Goal: Task Accomplishment & Management: Complete application form

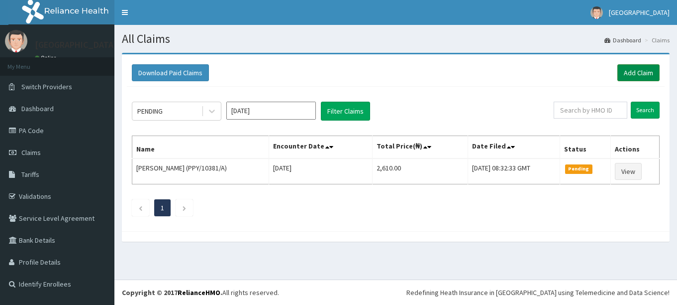
click at [636, 76] on link "Add Claim" at bounding box center [639, 72] width 42 height 17
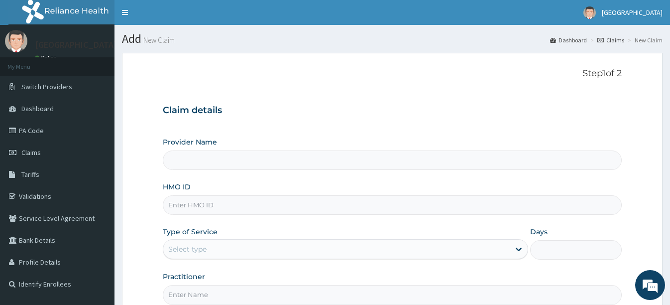
type input "[GEOGRAPHIC_DATA]"
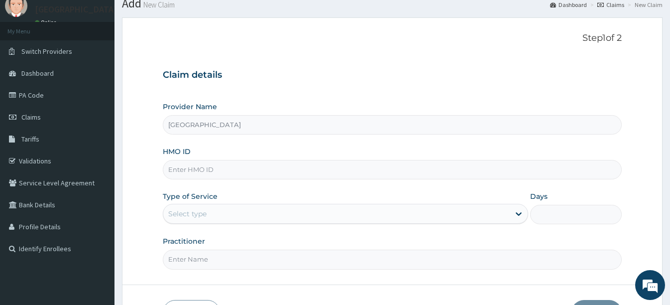
scroll to position [50, 0]
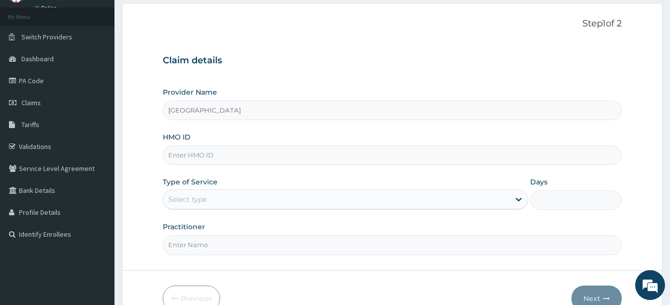
click at [266, 159] on input "HMO ID" at bounding box center [392, 154] width 458 height 19
type input "enp/11000/b"
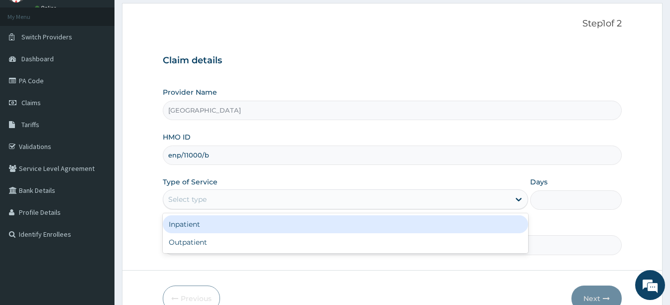
click at [240, 201] on div "Select type" at bounding box center [336, 199] width 346 height 16
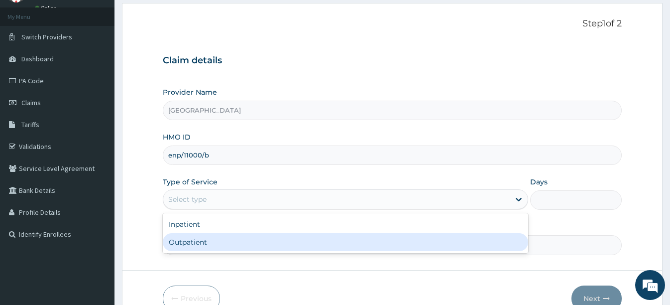
click at [210, 247] on div "Outpatient" at bounding box center [345, 242] width 365 height 18
type input "1"
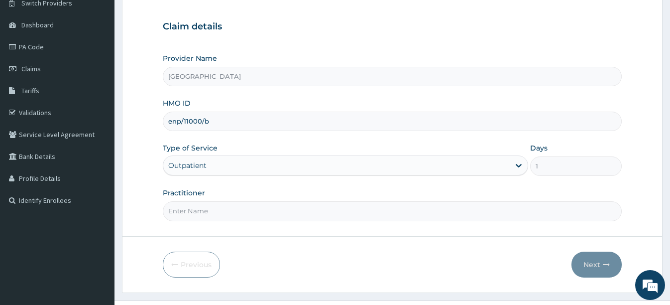
scroll to position [100, 0]
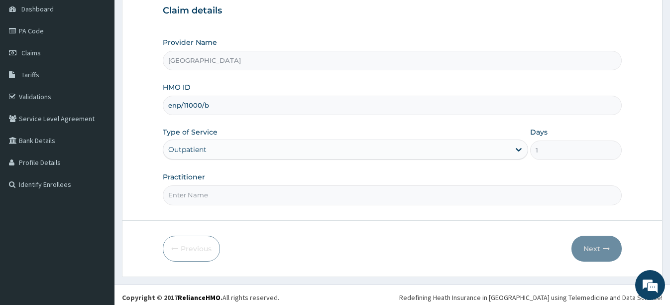
click at [366, 199] on input "Practitioner" at bounding box center [392, 194] width 458 height 19
type input "dr [PERSON_NAME]"
click at [588, 250] on button "Next" at bounding box center [596, 248] width 50 height 26
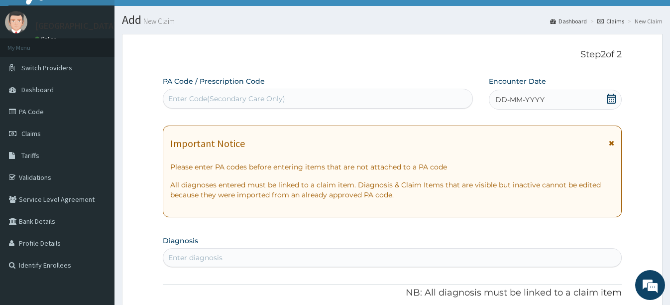
scroll to position [0, 0]
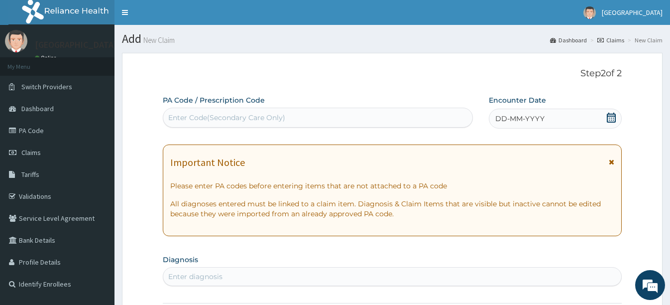
click at [606, 120] on icon at bounding box center [611, 117] width 10 height 10
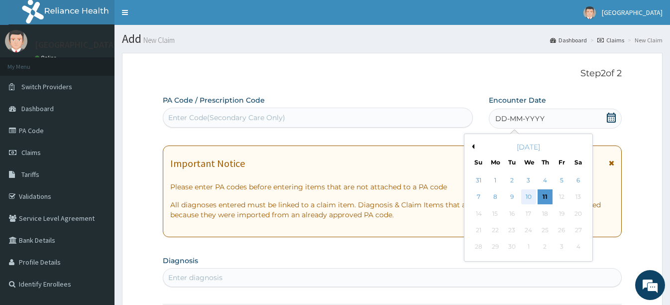
click at [526, 196] on div "10" at bounding box center [528, 197] width 15 height 15
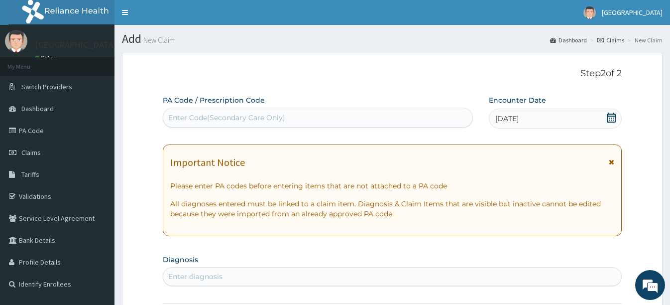
click at [533, 185] on p "Please enter PA codes before entering items that are not attached to a PA code" at bounding box center [391, 186] width 443 height 10
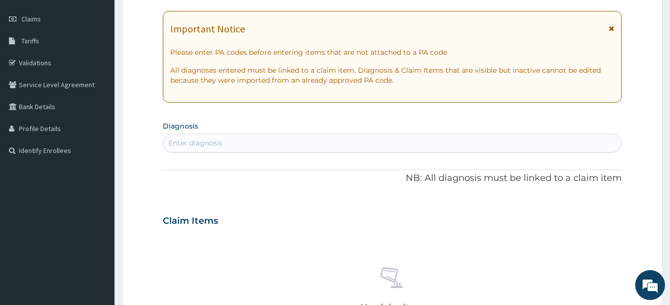
scroll to position [149, 0]
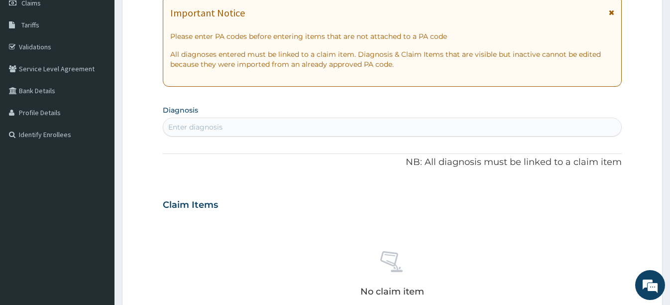
click at [322, 125] on div "Enter diagnosis" at bounding box center [391, 127] width 457 height 16
click at [293, 133] on div "Enter diagnosis" at bounding box center [391, 127] width 457 height 16
type input "plasmo"
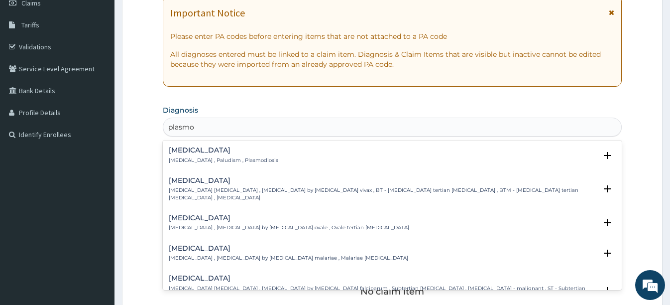
click at [200, 159] on p "Malaria , Paludism , Plasmodiosis" at bounding box center [223, 160] width 109 height 7
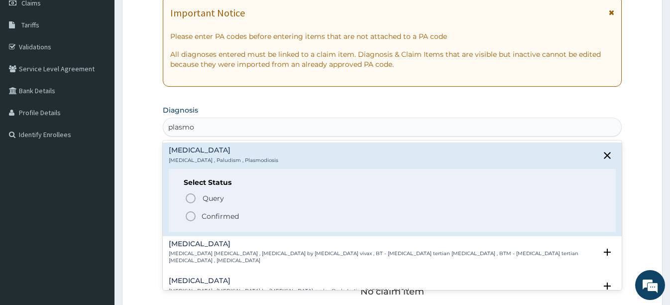
click at [190, 216] on icon "status option filled" at bounding box center [191, 216] width 12 height 12
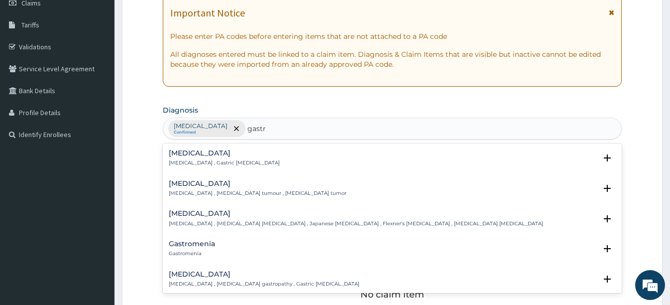
type input "gastro"
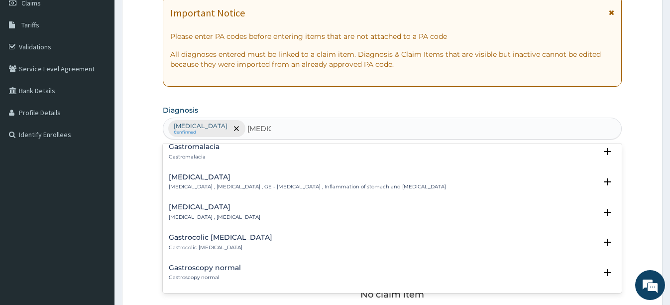
scroll to position [199, 0]
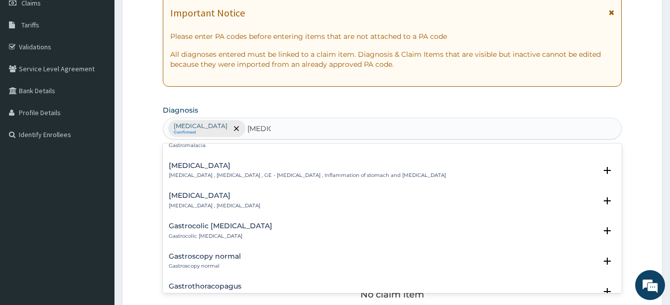
click at [219, 165] on h4 "Gastroenteritis" at bounding box center [307, 165] width 277 height 7
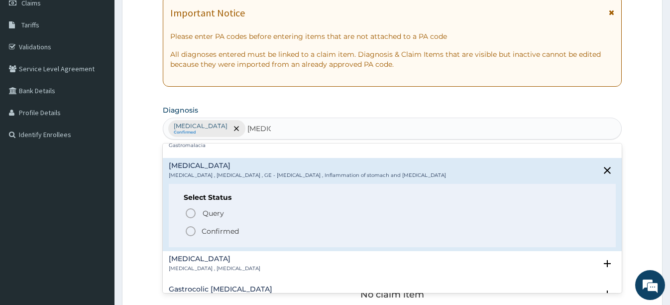
click at [189, 229] on icon "status option filled" at bounding box center [191, 231] width 12 height 12
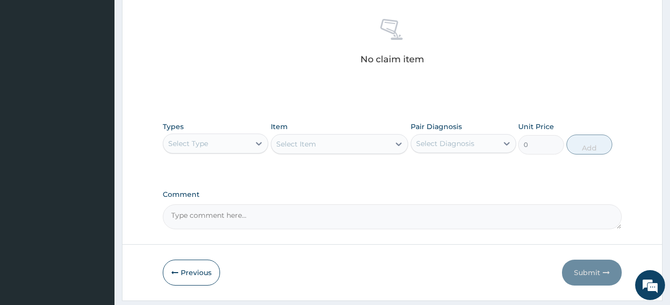
scroll to position [398, 0]
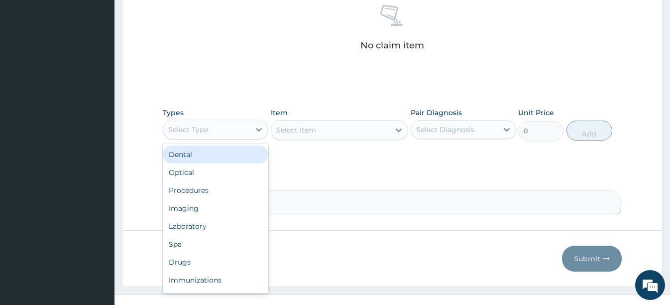
click at [243, 134] on div "Select Type" at bounding box center [206, 129] width 87 height 16
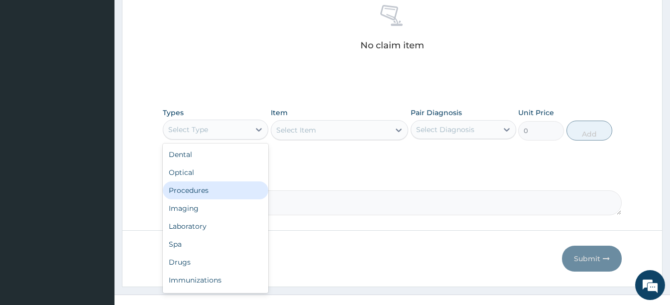
click at [212, 186] on div "Procedures" at bounding box center [216, 190] width 106 height 18
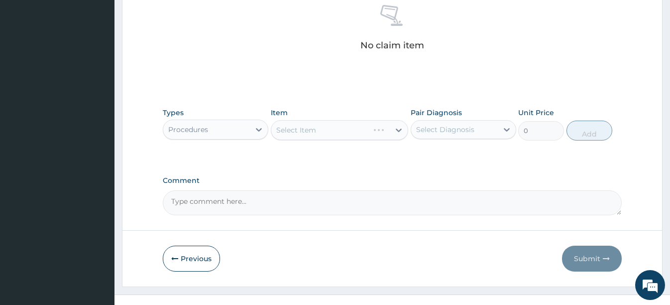
click at [317, 129] on div "Select Item" at bounding box center [339, 130] width 137 height 20
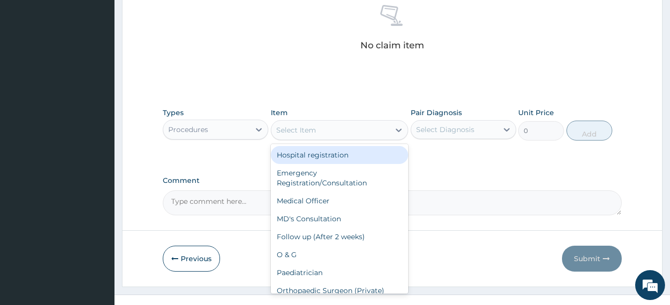
click at [317, 129] on div "Select Item" at bounding box center [330, 130] width 118 height 16
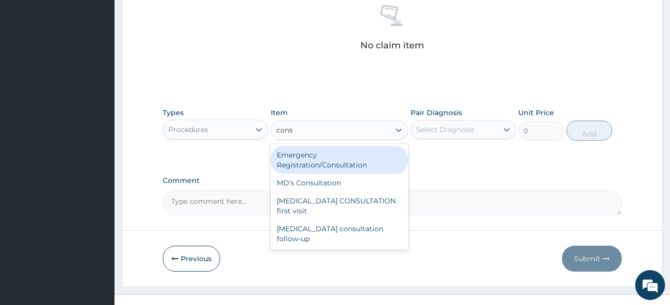
type input "consu"
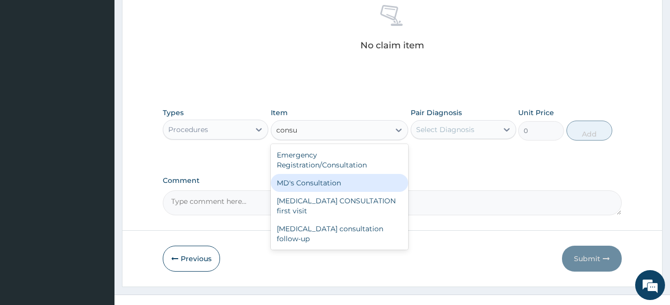
click at [303, 183] on div "MD's Consultation" at bounding box center [339, 183] width 137 height 18
type input "3000"
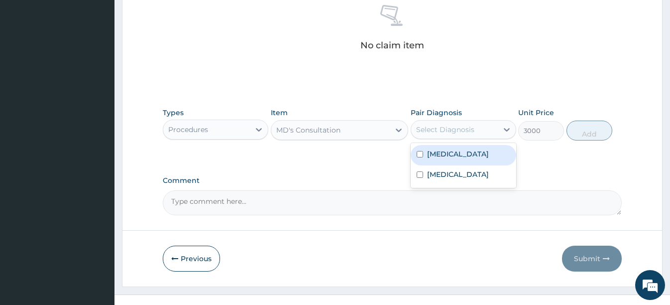
click at [477, 133] on div "Select Diagnosis" at bounding box center [454, 129] width 87 height 16
click at [452, 155] on label "Malaria" at bounding box center [458, 154] width 62 height 10
checkbox input "true"
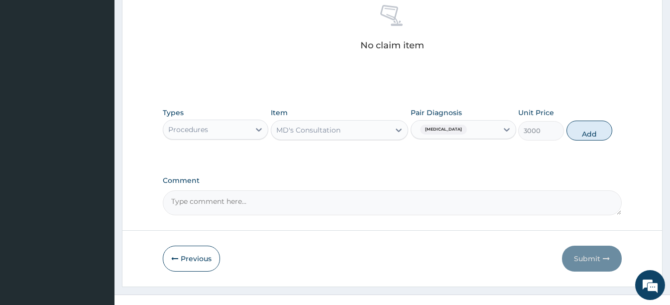
click at [588, 132] on button "Add" at bounding box center [589, 130] width 46 height 20
type input "0"
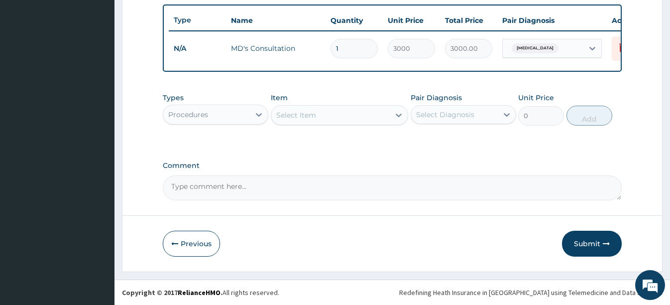
scroll to position [373, 0]
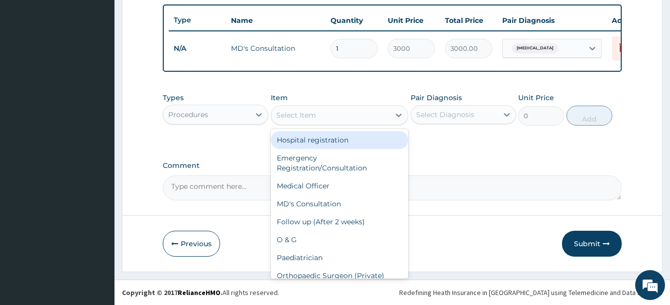
click at [307, 118] on div "Select Item" at bounding box center [296, 115] width 40 height 10
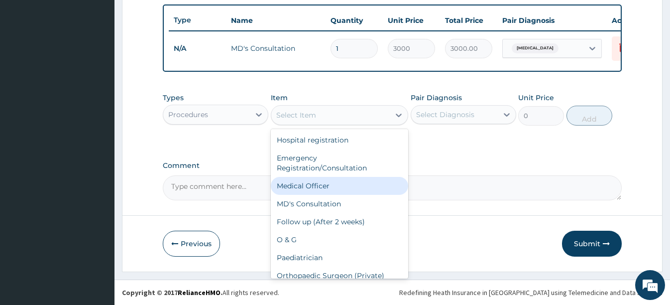
click at [435, 135] on div "Types Procedures Item option MD's Consultation, selected. option Medical Office…" at bounding box center [392, 117] width 458 height 58
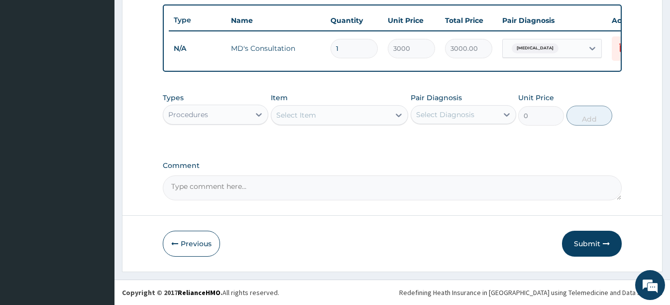
click at [435, 135] on div "Types Procedures Item Select Item Pair Diagnosis Select Diagnosis Unit Price 0 …" at bounding box center [392, 117] width 458 height 58
click at [204, 240] on button "Previous" at bounding box center [191, 243] width 57 height 26
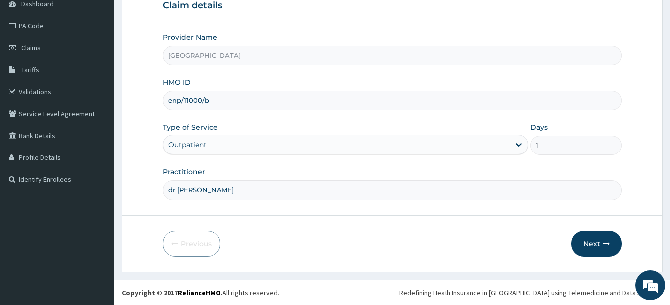
scroll to position [105, 0]
click at [585, 240] on button "Next" at bounding box center [596, 243] width 50 height 26
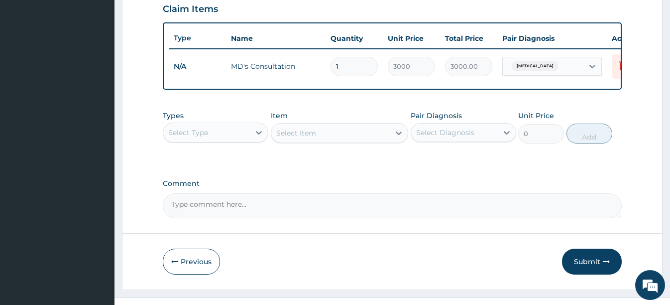
scroll to position [353, 0]
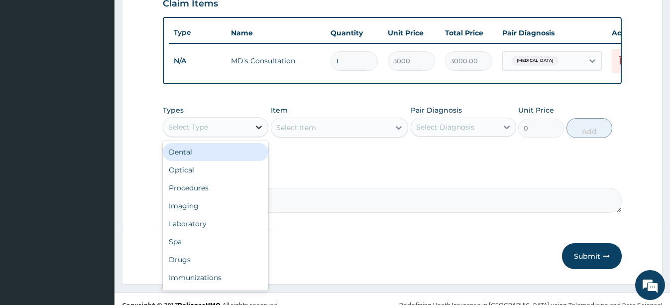
click at [259, 129] on icon at bounding box center [259, 126] width 6 height 3
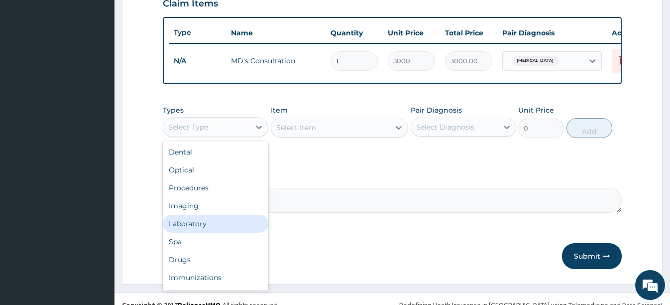
click at [216, 232] on div "Laboratory" at bounding box center [216, 223] width 106 height 18
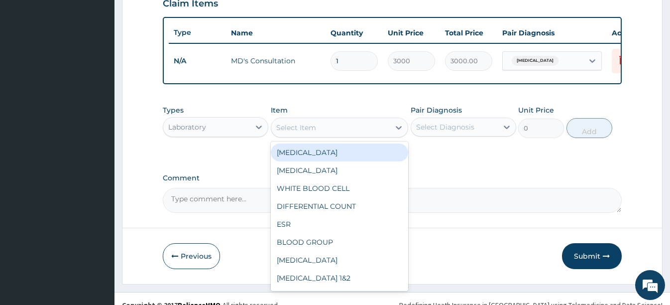
drag, startPoint x: 318, startPoint y: 136, endPoint x: 317, endPoint y: 141, distance: 5.2
click at [318, 135] on div "Select Item" at bounding box center [330, 127] width 118 height 16
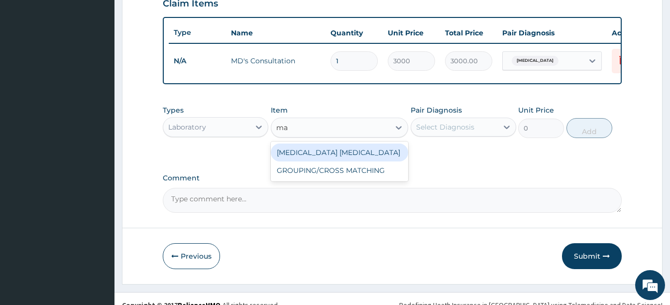
type input "mal"
click at [304, 161] on div "MALARIA PARASITE" at bounding box center [339, 152] width 137 height 18
type input "1650"
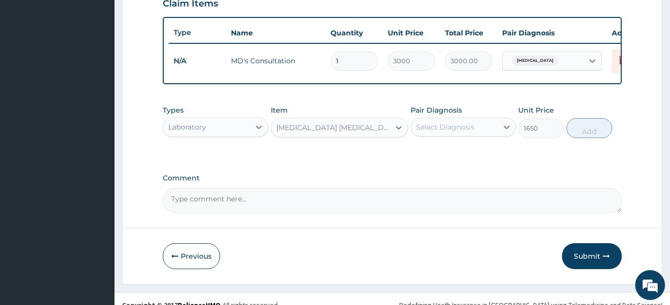
click at [456, 132] on div "Select Diagnosis" at bounding box center [445, 127] width 58 height 10
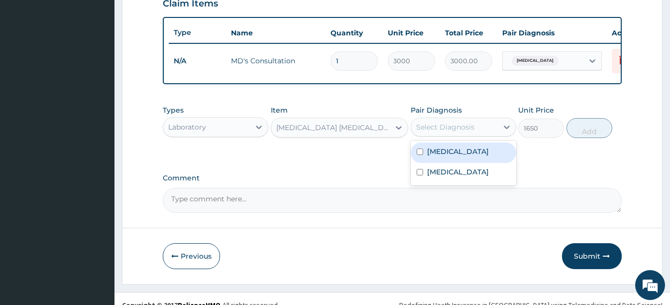
click at [435, 156] on label "Malaria" at bounding box center [458, 151] width 62 height 10
checkbox input "true"
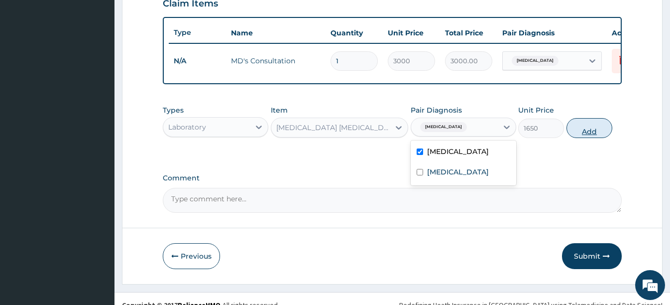
click at [581, 138] on button "Add" at bounding box center [589, 128] width 46 height 20
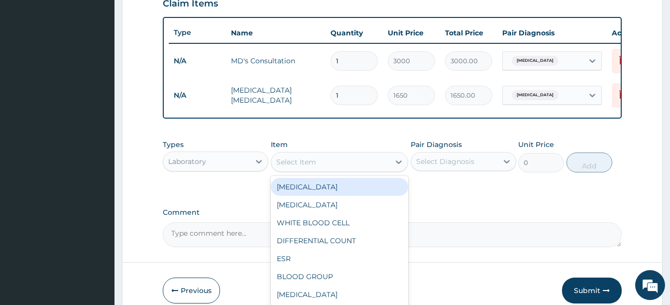
click at [296, 167] on div "Select Item" at bounding box center [296, 162] width 40 height 10
click at [299, 192] on div "FULL BLOOD COUNT" at bounding box center [339, 187] width 137 height 18
type input "4000"
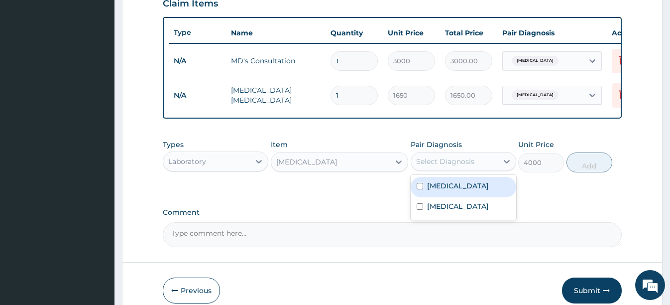
click at [433, 166] on div "Select Diagnosis" at bounding box center [445, 161] width 58 height 10
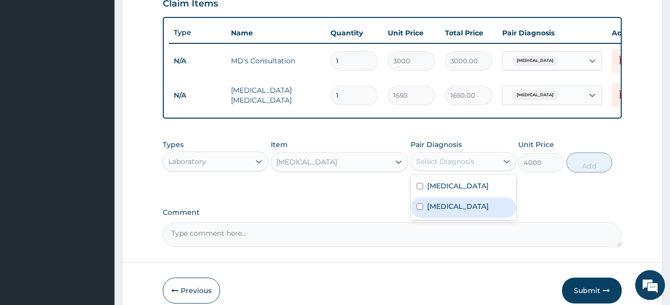
click at [430, 211] on label "Gastroenteritis" at bounding box center [458, 206] width 62 height 10
checkbox input "true"
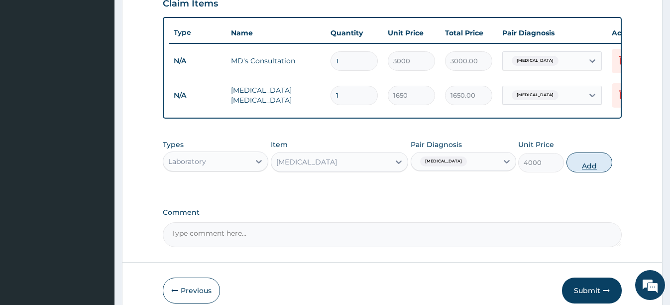
click at [591, 170] on button "Add" at bounding box center [589, 162] width 46 height 20
type input "0"
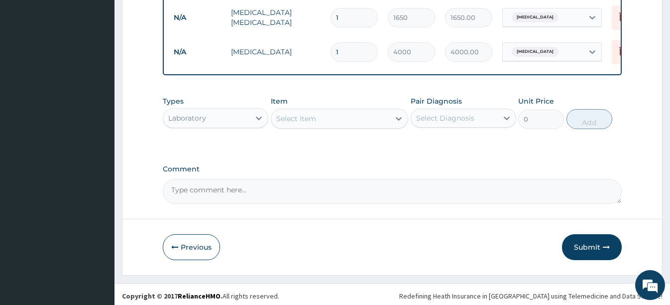
scroll to position [442, 0]
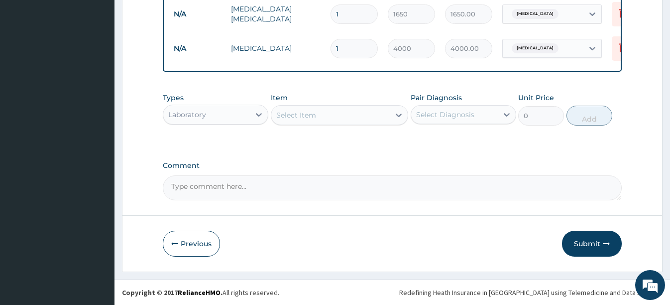
click at [239, 116] on div "Laboratory" at bounding box center [206, 114] width 87 height 16
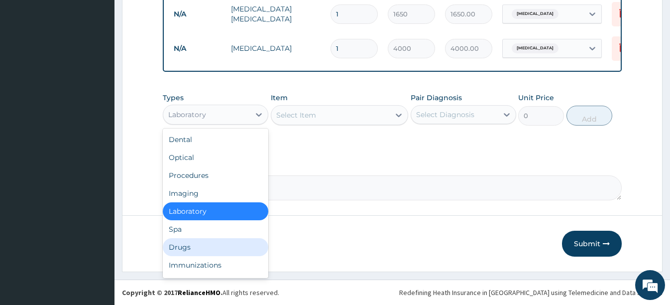
click at [182, 243] on div "Drugs" at bounding box center [216, 247] width 106 height 18
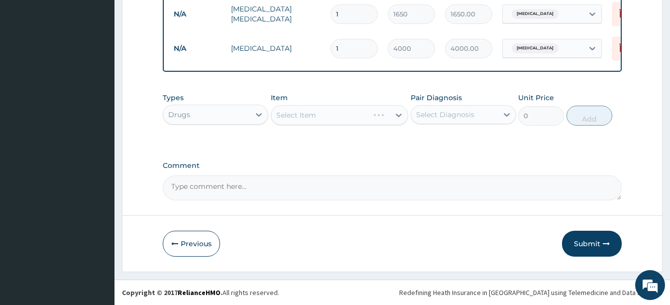
click at [314, 110] on div "Select Item" at bounding box center [339, 115] width 137 height 20
click at [312, 113] on div "Select Item" at bounding box center [339, 115] width 137 height 20
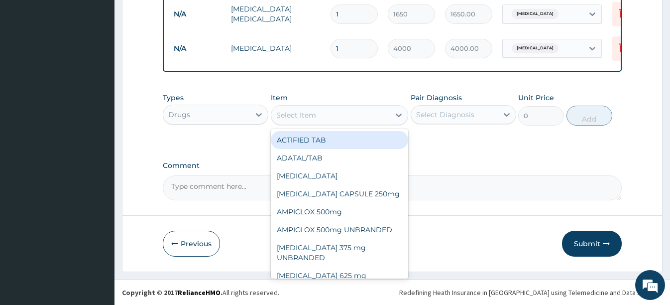
click at [310, 119] on div "Select Item" at bounding box center [296, 115] width 40 height 10
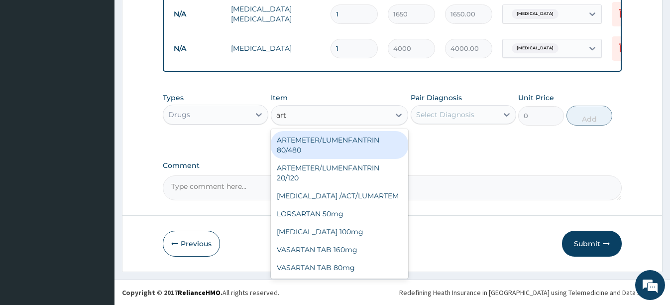
type input "arte"
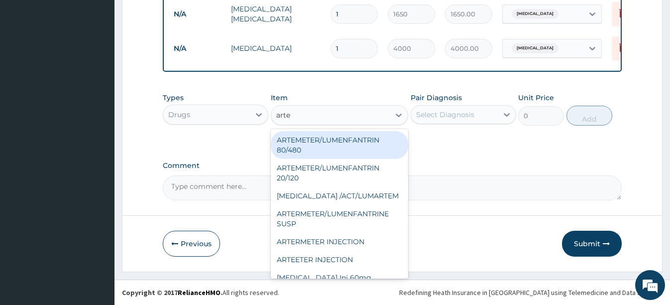
click at [312, 148] on div "ARTEMETER/LUMENFANTRIN 80/480" at bounding box center [339, 145] width 137 height 28
type input "430"
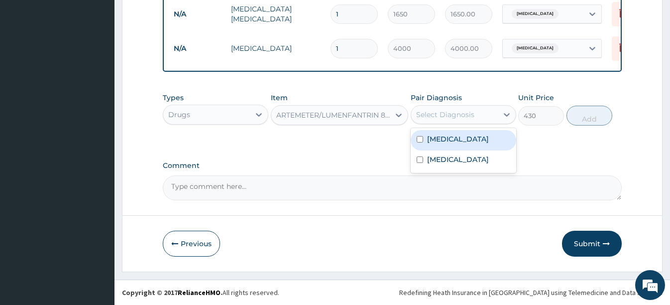
click at [450, 117] on div "Select Diagnosis" at bounding box center [445, 114] width 58 height 10
click at [444, 139] on label "Malaria" at bounding box center [458, 139] width 62 height 10
checkbox input "true"
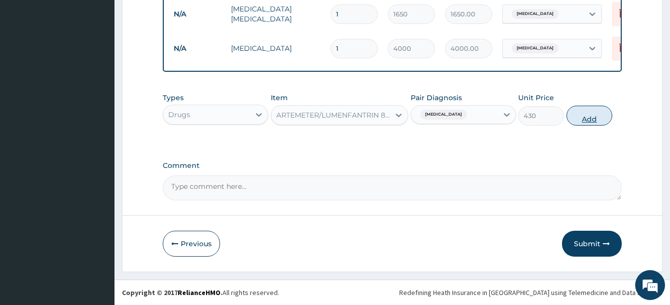
click at [582, 116] on button "Add" at bounding box center [589, 116] width 46 height 20
type input "0"
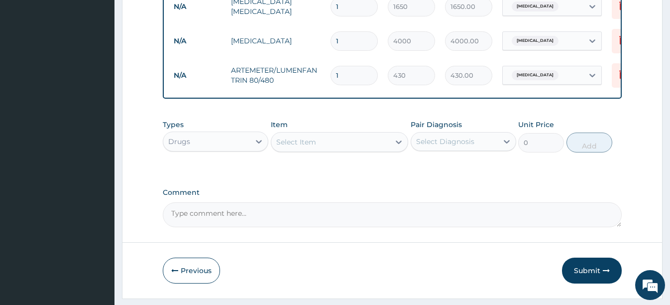
type input "0.00"
type input "6"
type input "2580.00"
type input "6"
click at [295, 146] on div "Select Item" at bounding box center [296, 142] width 40 height 10
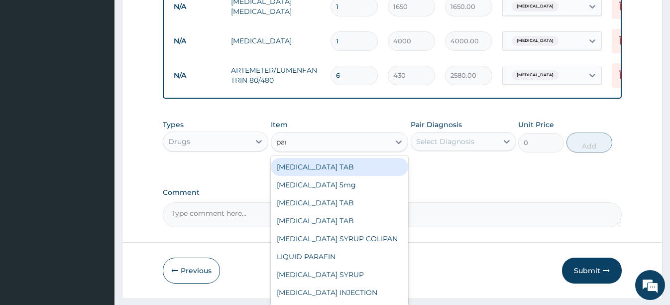
type input "para"
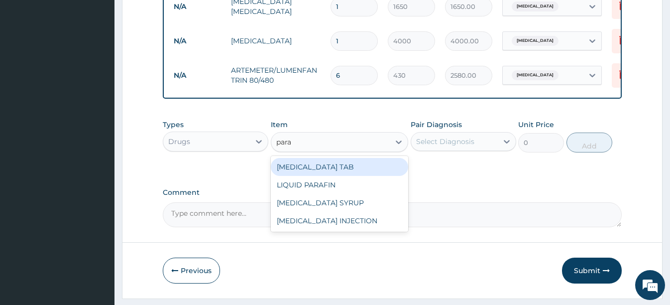
click at [335, 172] on div "PARACETAMOL TAB" at bounding box center [339, 167] width 137 height 18
type input "20"
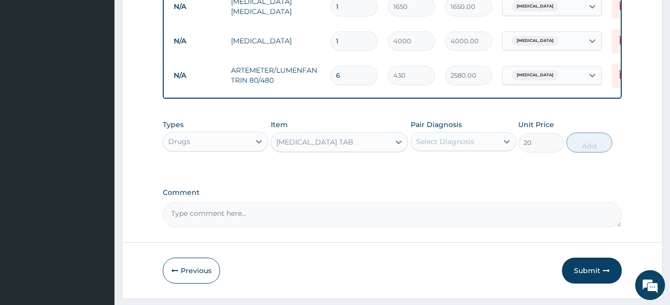
click at [449, 145] on div "Select Diagnosis" at bounding box center [445, 141] width 58 height 10
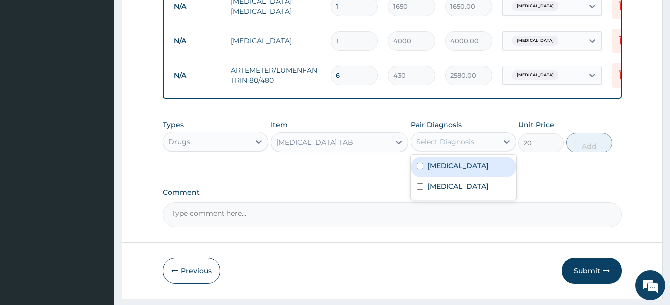
click at [452, 177] on div "Malaria" at bounding box center [464, 167] width 106 height 20
checkbox input "true"
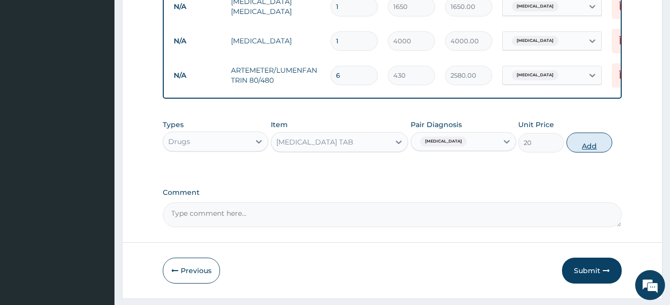
click at [581, 152] on button "Add" at bounding box center [589, 142] width 46 height 20
type input "0"
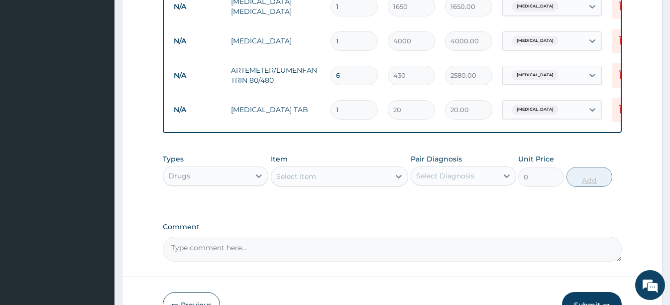
type input "18"
type input "360.00"
type input "18"
click at [330, 184] on div "Select Item" at bounding box center [330, 176] width 118 height 16
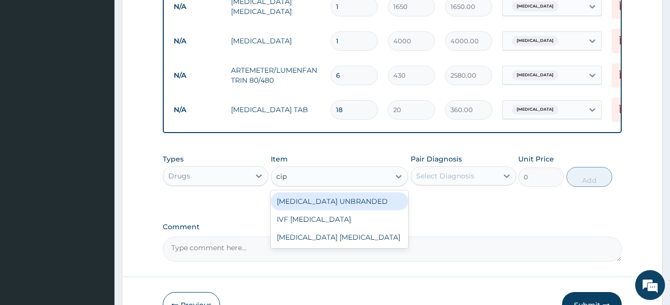
type input "cipr"
click at [324, 210] on div "CIPROFLOXACIN UNBRANDED" at bounding box center [339, 201] width 137 height 18
type input "290"
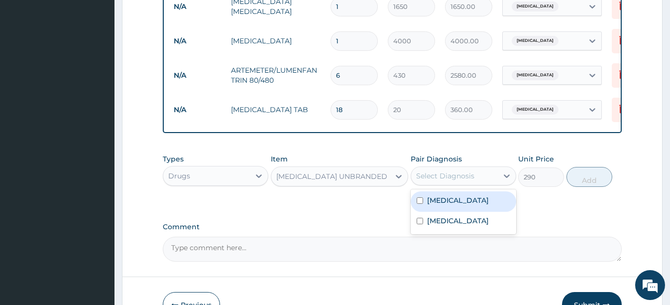
click at [444, 184] on div "Select Diagnosis" at bounding box center [454, 176] width 87 height 16
click at [436, 205] on label "Malaria" at bounding box center [458, 200] width 62 height 10
checkbox input "true"
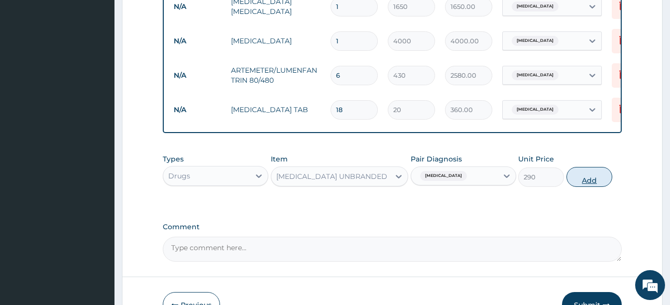
click at [584, 187] on button "Add" at bounding box center [589, 177] width 46 height 20
type input "0"
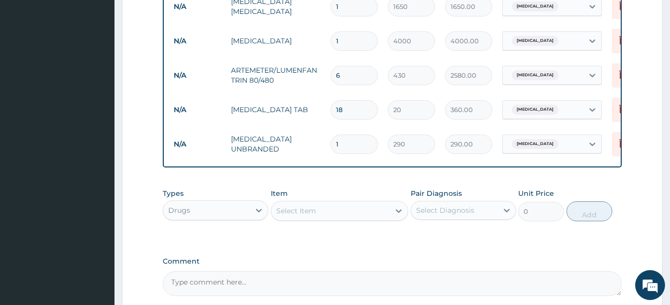
type input "10"
type input "2900.00"
type input "10"
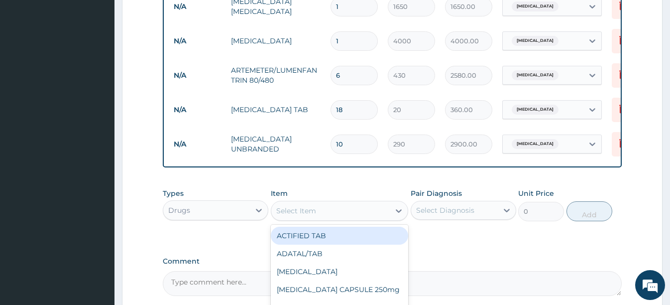
click at [304, 215] on div "Select Item" at bounding box center [296, 211] width 40 height 10
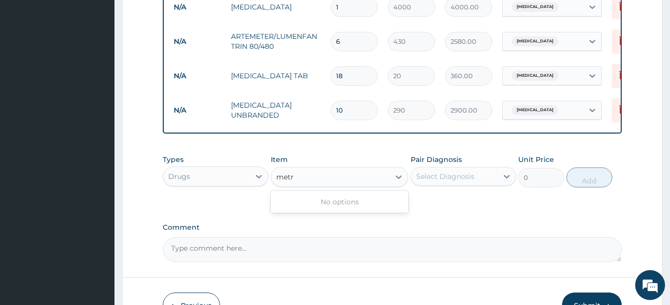
scroll to position [492, 0]
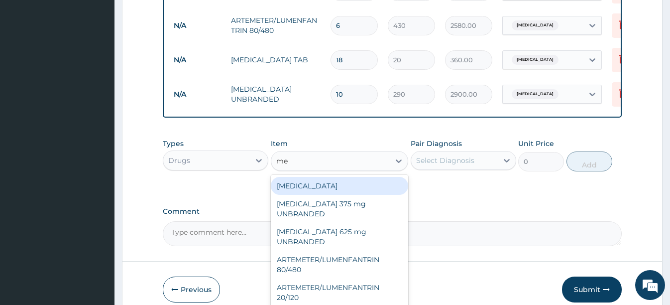
type input "m"
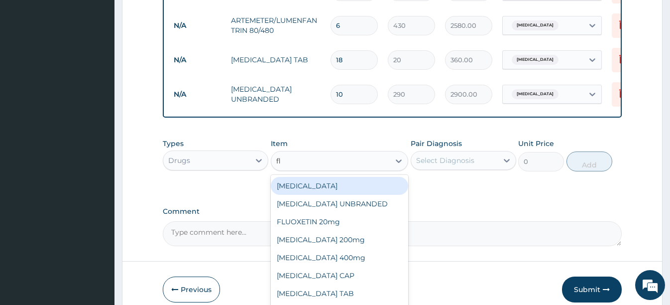
type input "fla"
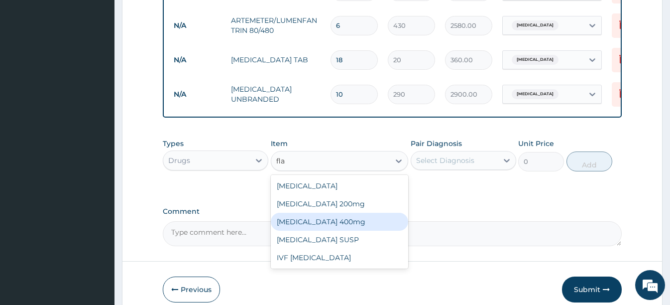
click at [320, 228] on div "FLAGYL 400mg" at bounding box center [339, 221] width 137 height 18
type input "65"
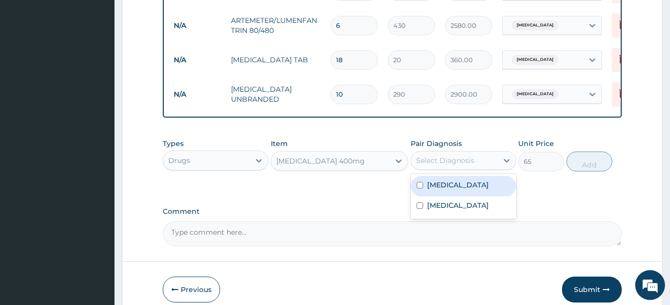
click at [464, 168] on div "Select Diagnosis" at bounding box center [454, 160] width 87 height 16
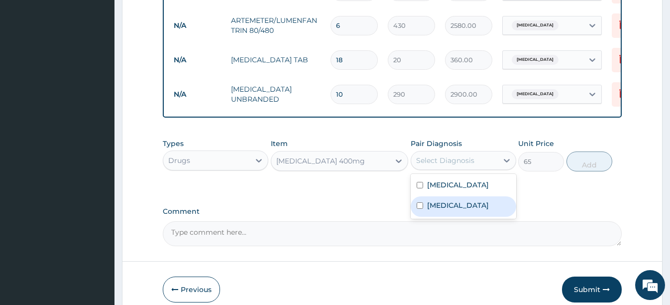
click at [440, 210] on label "Gastroenteritis" at bounding box center [458, 205] width 62 height 10
checkbox input "true"
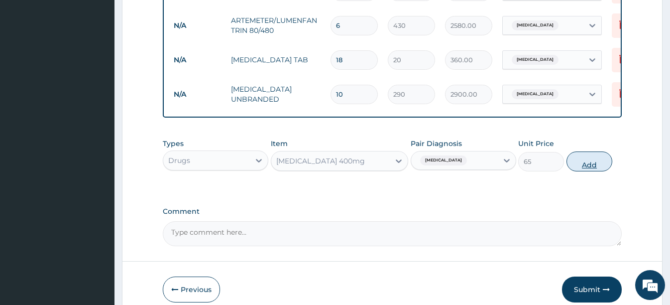
click at [591, 165] on button "Add" at bounding box center [589, 161] width 46 height 20
type input "0"
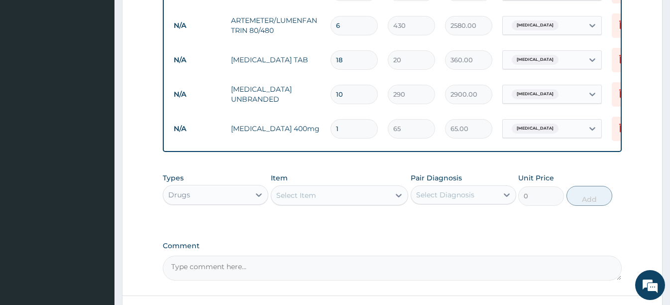
type input "0.00"
type input "1"
type input "65.00"
type input "15"
type input "975.00"
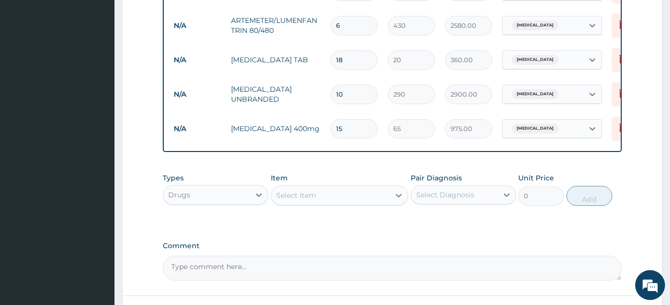
type input "15"
click at [530, 98] on span "Malaria" at bounding box center [535, 94] width 47 height 10
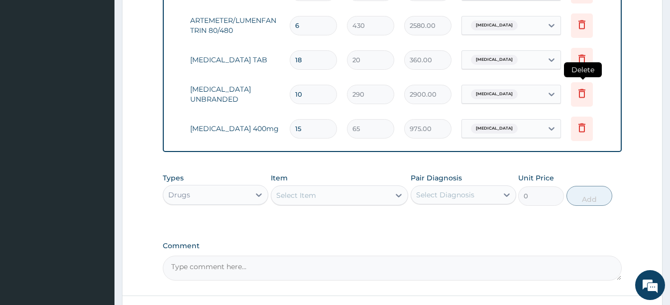
click at [580, 90] on icon at bounding box center [581, 93] width 7 height 9
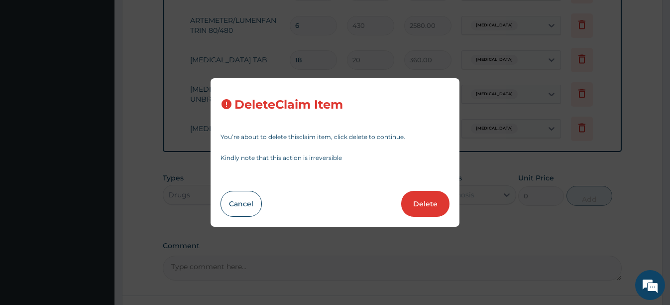
click at [425, 198] on button "Delete" at bounding box center [425, 204] width 48 height 26
type input "15"
type input "65"
type input "975.00"
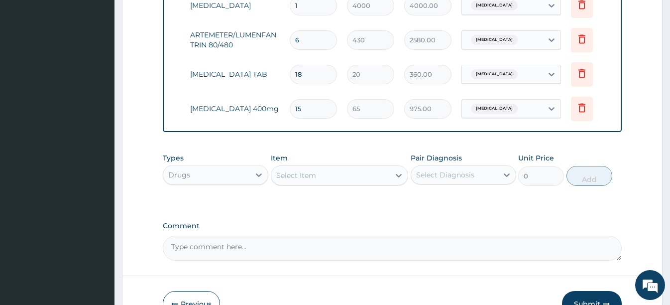
scroll to position [492, 0]
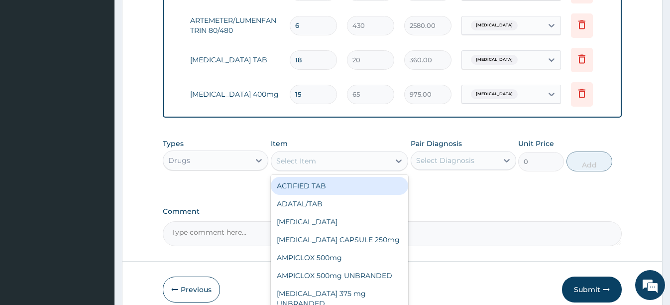
click at [295, 166] on div "Select Item" at bounding box center [296, 161] width 40 height 10
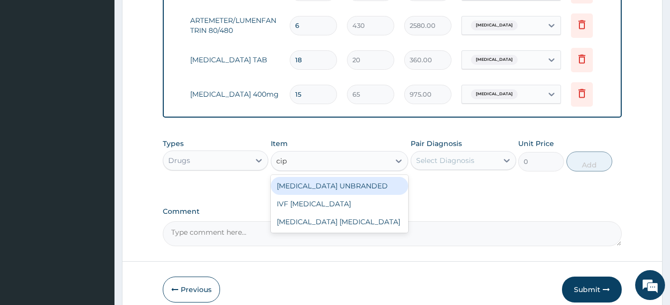
type input "cipr"
click at [302, 193] on div "CIPROFLOXACIN UNBRANDED" at bounding box center [339, 186] width 137 height 18
type input "290"
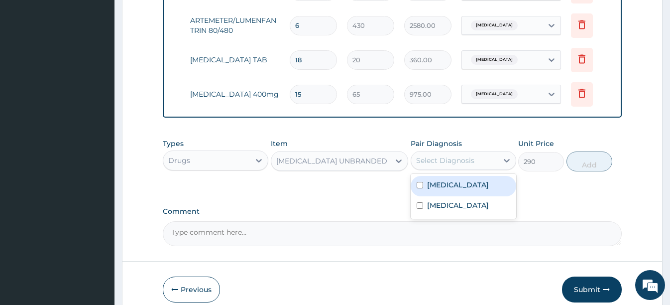
click at [451, 165] on div "Select Diagnosis" at bounding box center [445, 160] width 58 height 10
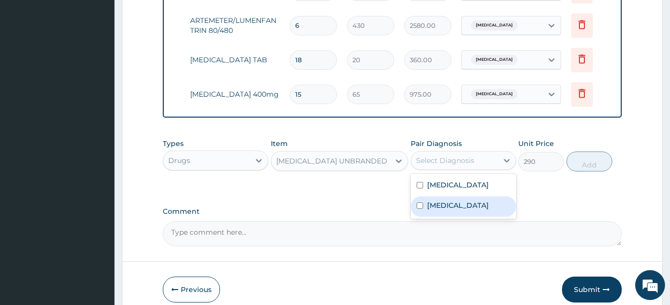
click at [440, 210] on label "Gastroenteritis" at bounding box center [458, 205] width 62 height 10
checkbox input "true"
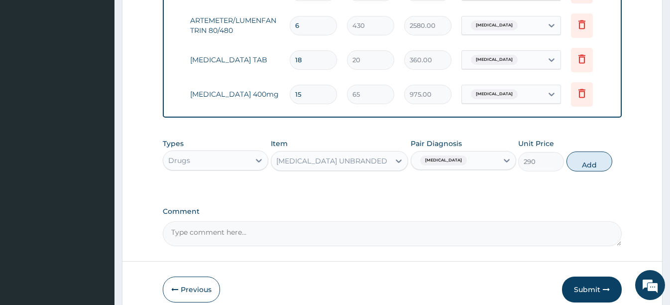
click at [586, 171] on button "Add" at bounding box center [589, 161] width 46 height 20
type input "0"
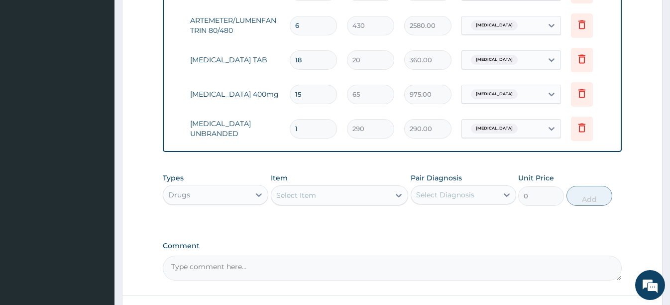
type input "10"
type input "2900.00"
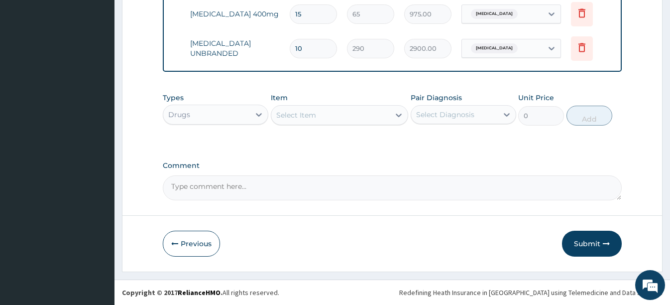
scroll to position [579, 0]
type input "10"
click at [587, 245] on button "Submit" at bounding box center [592, 243] width 60 height 26
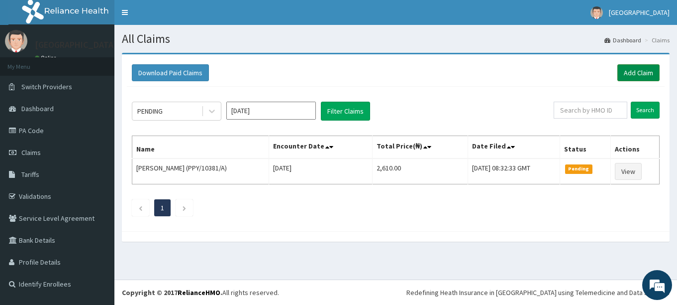
click at [627, 70] on link "Add Claim" at bounding box center [639, 72] width 42 height 17
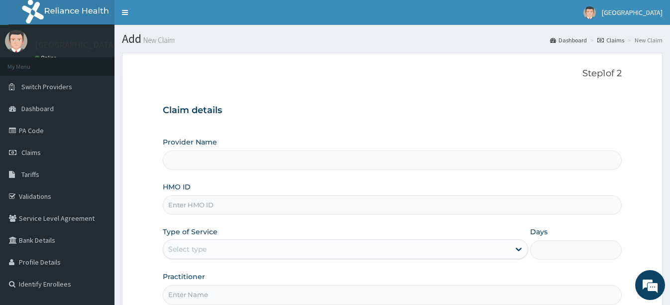
type input "[GEOGRAPHIC_DATA]"
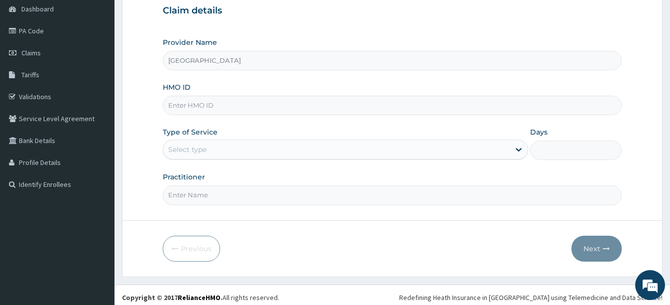
click at [269, 107] on input "HMO ID" at bounding box center [392, 105] width 458 height 19
type input "enp/11000/c"
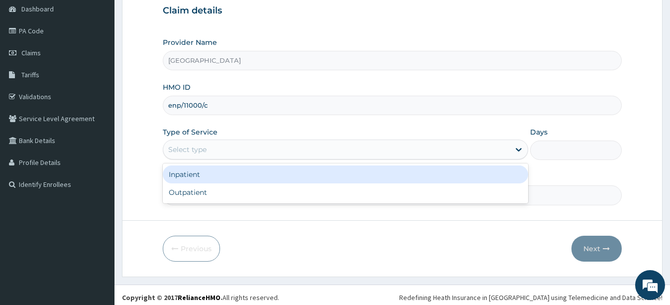
click at [310, 150] on div "Select type" at bounding box center [336, 149] width 346 height 16
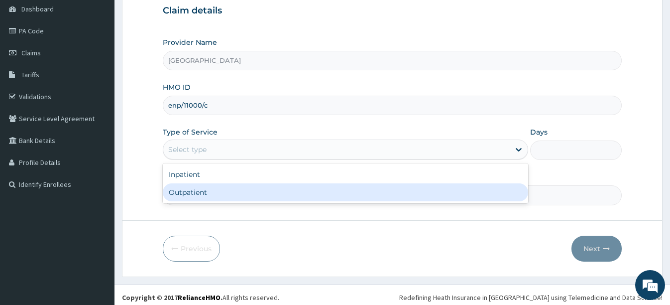
click at [257, 192] on div "Outpatient" at bounding box center [345, 192] width 365 height 18
type input "1"
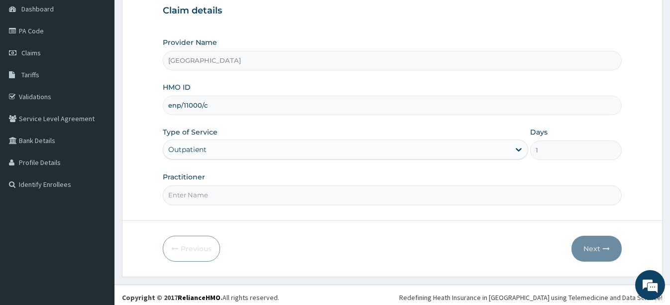
click at [390, 199] on input "Practitioner" at bounding box center [392, 194] width 458 height 19
type input "dr [PERSON_NAME]"
click at [602, 247] on button "Next" at bounding box center [596, 248] width 50 height 26
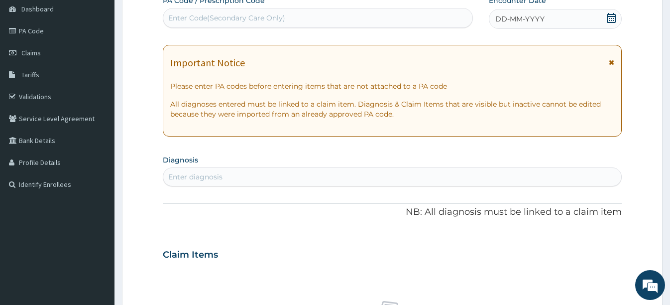
click at [608, 19] on icon at bounding box center [611, 18] width 10 height 10
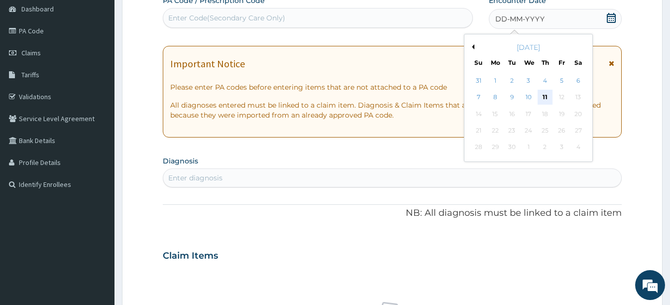
click at [541, 93] on div "11" at bounding box center [544, 97] width 15 height 15
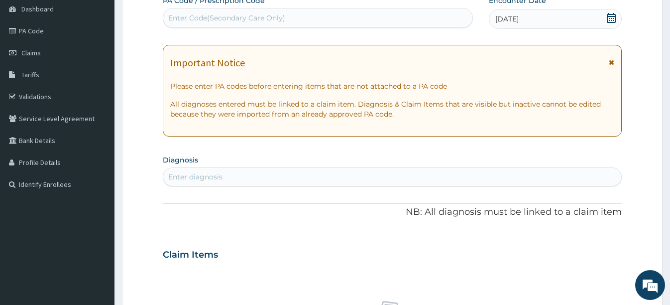
click at [609, 18] on icon at bounding box center [611, 18] width 9 height 10
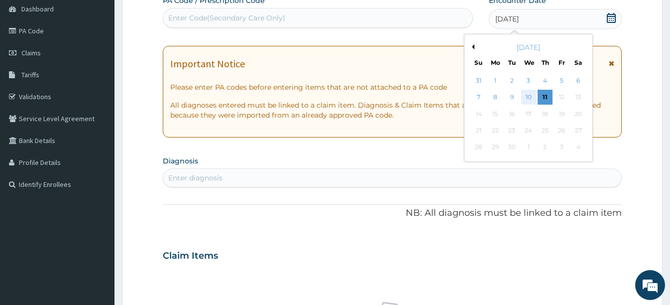
click at [530, 97] on div "10" at bounding box center [528, 97] width 15 height 15
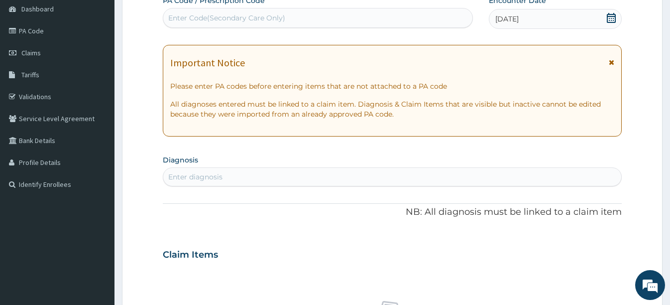
click at [244, 177] on div "Enter diagnosis" at bounding box center [391, 177] width 457 height 16
type input "mala"
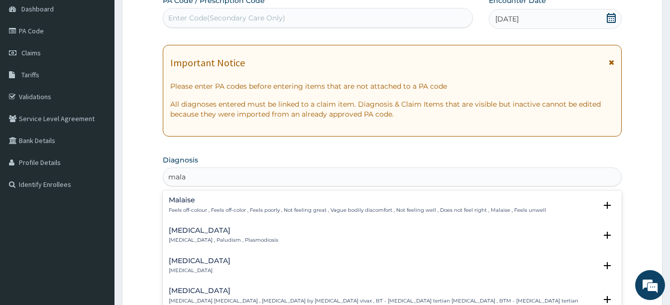
click at [184, 234] on div "Malaria Malaria , Paludism , Plasmodiosis" at bounding box center [223, 234] width 109 height 17
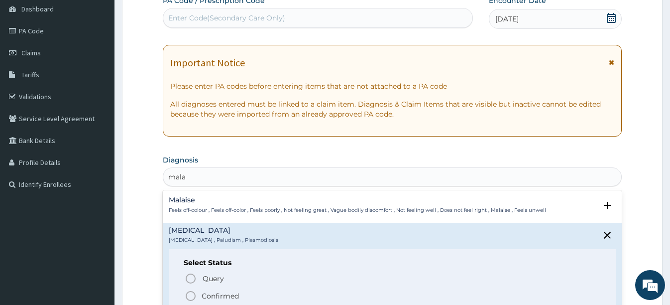
click at [189, 293] on icon "status option filled" at bounding box center [191, 296] width 12 height 12
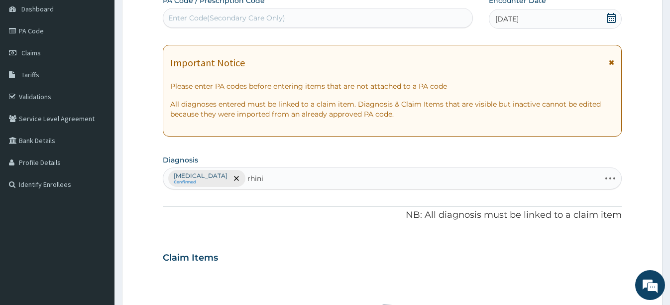
type input "rhinit"
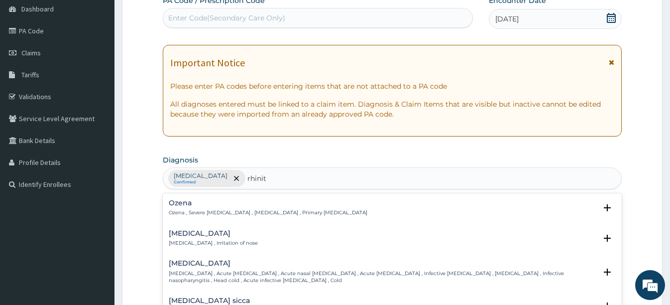
click at [185, 239] on p "Rhinitis , Irritation of nose" at bounding box center [213, 242] width 89 height 7
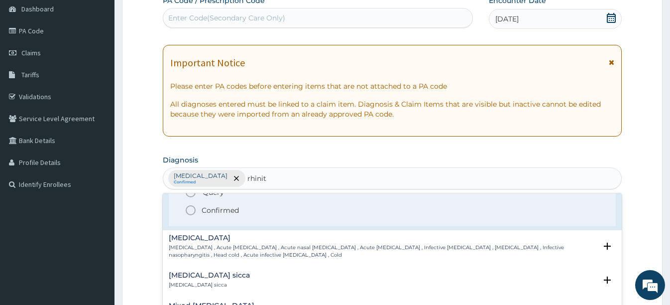
scroll to position [100, 0]
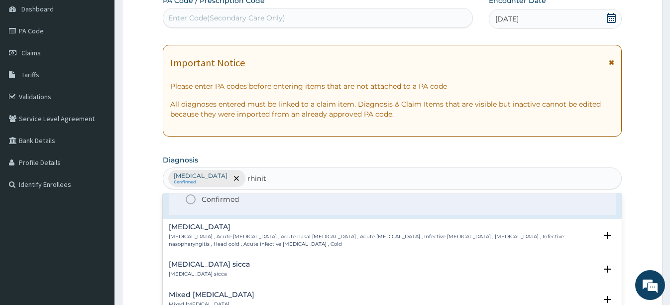
click at [190, 201] on icon "status option filled" at bounding box center [191, 199] width 12 height 12
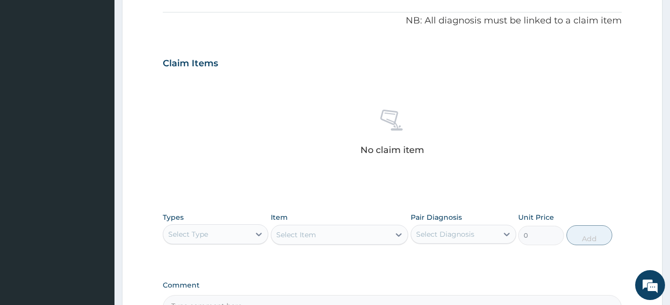
scroll to position [299, 0]
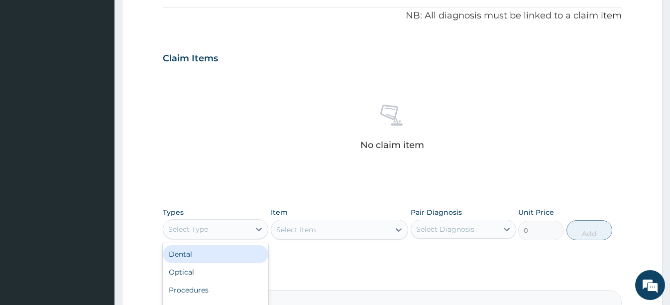
click at [228, 226] on div "Select Type" at bounding box center [206, 229] width 87 height 16
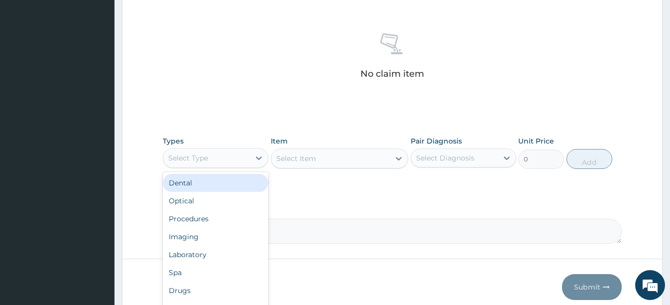
scroll to position [398, 0]
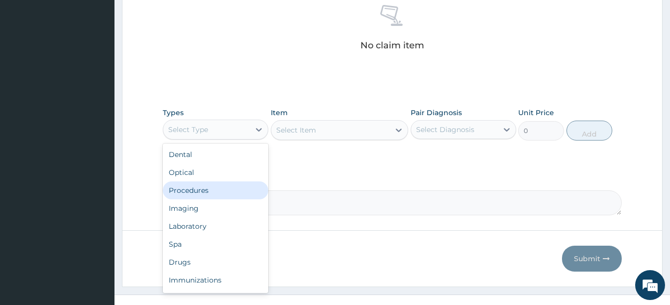
click at [220, 192] on div "Procedures" at bounding box center [216, 190] width 106 height 18
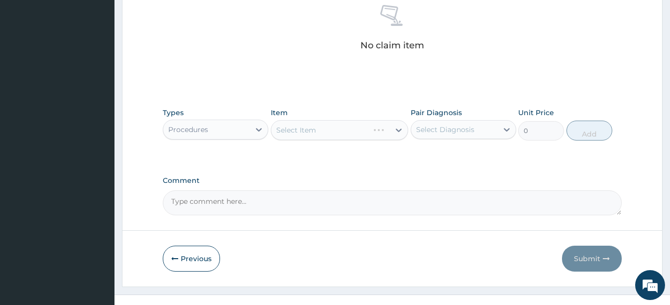
click at [336, 130] on div "Select Item" at bounding box center [339, 130] width 137 height 20
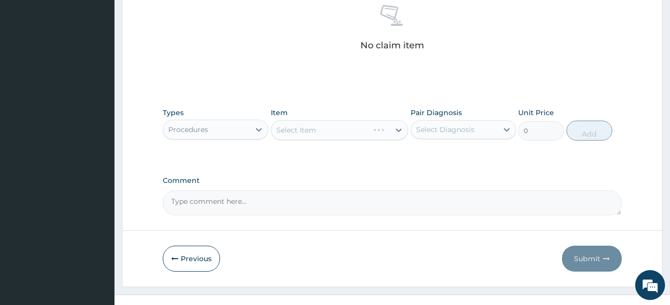
click at [334, 130] on div "Select Item" at bounding box center [339, 130] width 137 height 20
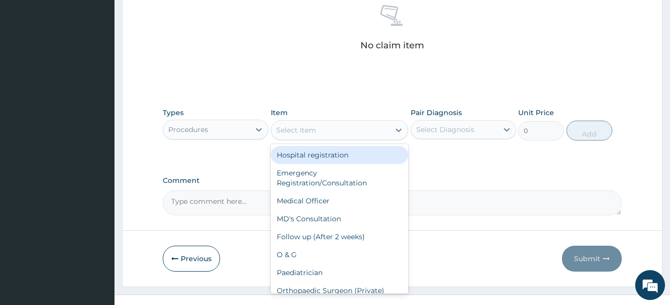
click at [334, 130] on div "Select Item" at bounding box center [330, 130] width 118 height 16
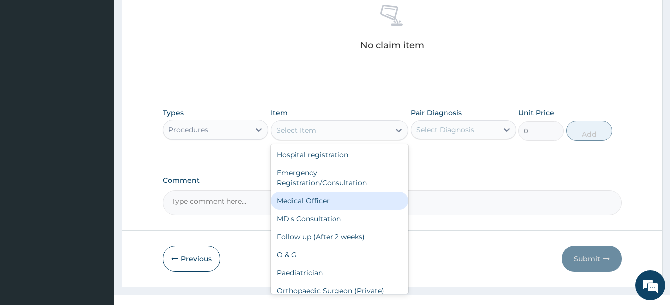
click at [312, 198] on div "Medical Officer" at bounding box center [339, 201] width 137 height 18
type input "3000"
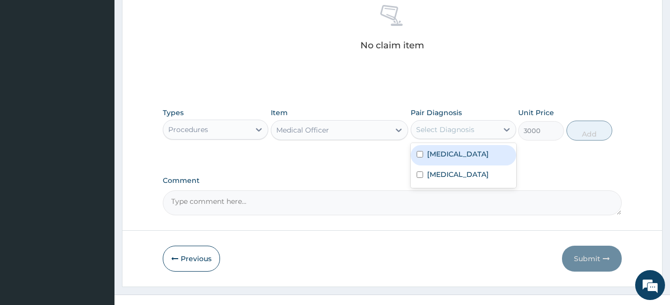
click at [443, 126] on div "Select Diagnosis" at bounding box center [445, 129] width 58 height 10
click at [431, 155] on label "[MEDICAL_DATA]" at bounding box center [458, 154] width 62 height 10
checkbox input "true"
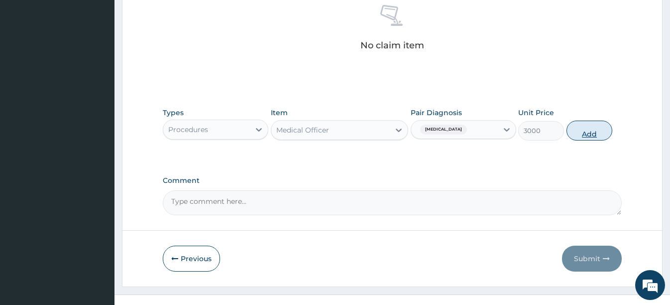
click at [592, 133] on button "Add" at bounding box center [589, 130] width 46 height 20
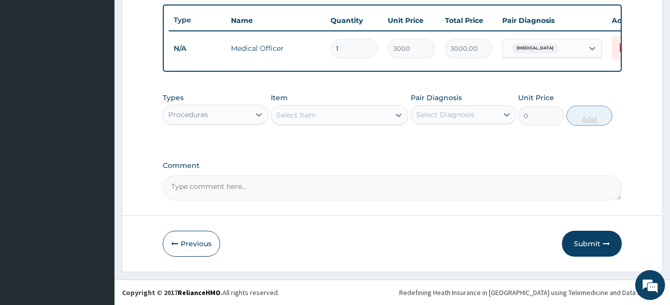
scroll to position [373, 0]
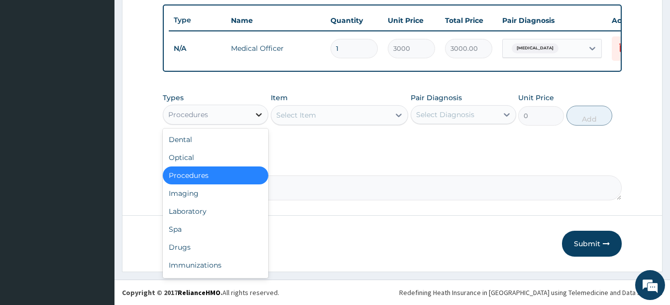
click at [253, 115] on div at bounding box center [259, 115] width 18 height 18
click at [201, 211] on div "Laboratory" at bounding box center [216, 211] width 106 height 18
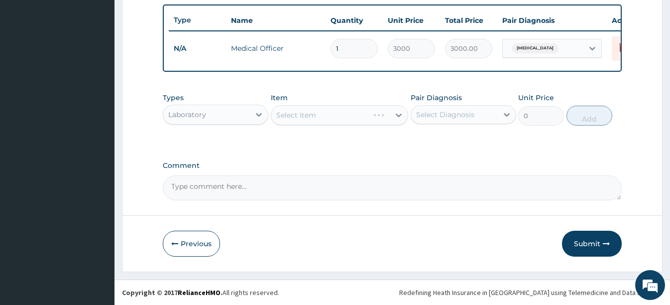
click at [308, 113] on div "Select Item" at bounding box center [339, 115] width 137 height 20
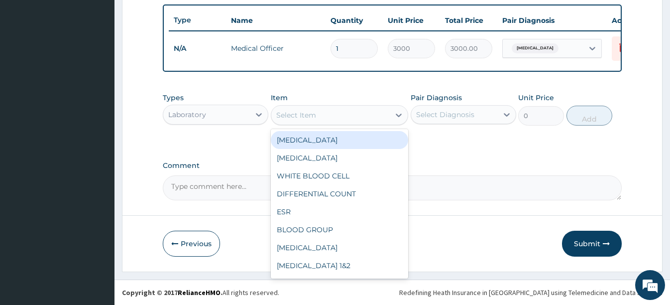
click at [308, 113] on div "Select Item" at bounding box center [296, 115] width 40 height 10
click at [298, 138] on div "[MEDICAL_DATA]" at bounding box center [339, 140] width 137 height 18
type input "4000"
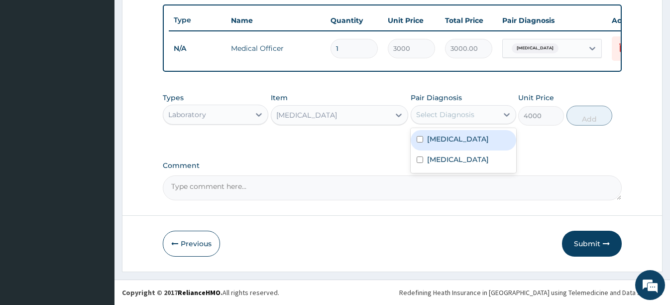
click at [431, 111] on div "Select Diagnosis" at bounding box center [445, 114] width 58 height 10
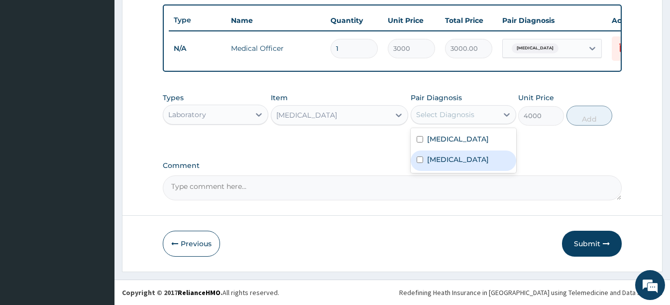
click at [437, 155] on label "Rhinitis" at bounding box center [458, 159] width 62 height 10
checkbox input "true"
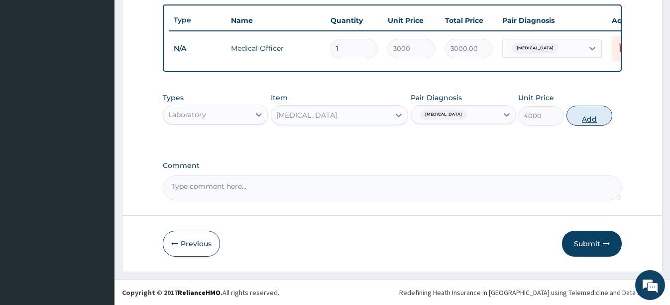
click at [584, 116] on button "Add" at bounding box center [589, 116] width 46 height 20
type input "0"
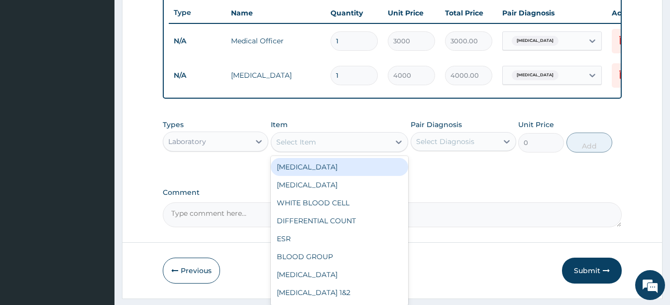
click at [330, 147] on div "Select Item" at bounding box center [330, 142] width 118 height 16
type input "ma"
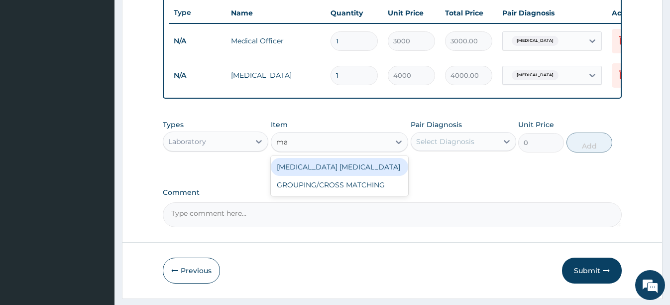
click at [350, 176] on div "[MEDICAL_DATA] [MEDICAL_DATA]" at bounding box center [339, 167] width 137 height 18
type input "1650"
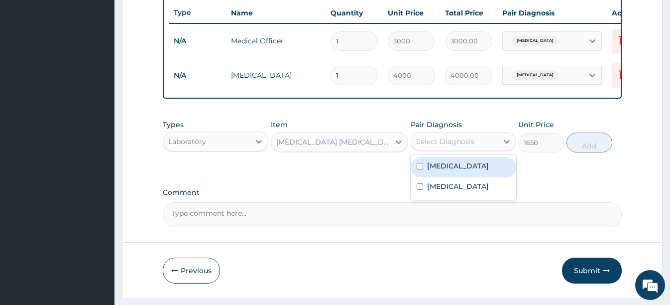
click at [439, 146] on div "Select Diagnosis" at bounding box center [445, 141] width 58 height 10
click at [438, 170] on label "[MEDICAL_DATA]" at bounding box center [458, 166] width 62 height 10
checkbox input "true"
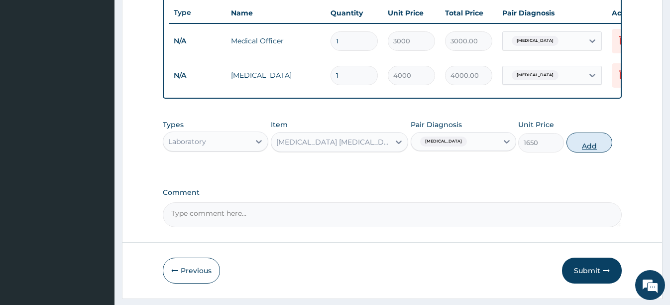
click at [595, 146] on button "Add" at bounding box center [589, 142] width 46 height 20
type input "0"
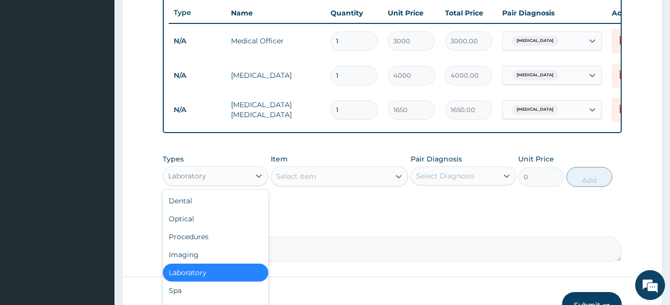
click at [234, 184] on div "Laboratory" at bounding box center [206, 176] width 87 height 16
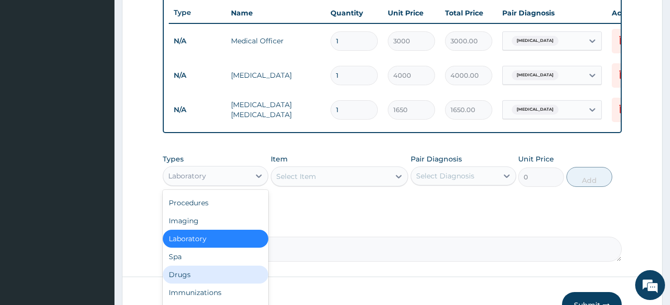
click at [204, 275] on div "Drugs" at bounding box center [216, 274] width 106 height 18
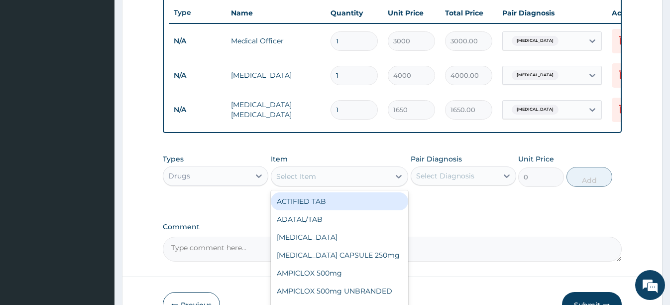
click at [302, 181] on div "Select Item" at bounding box center [296, 176] width 40 height 10
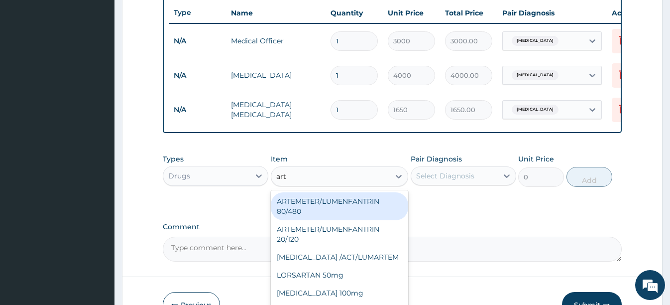
type input "arte"
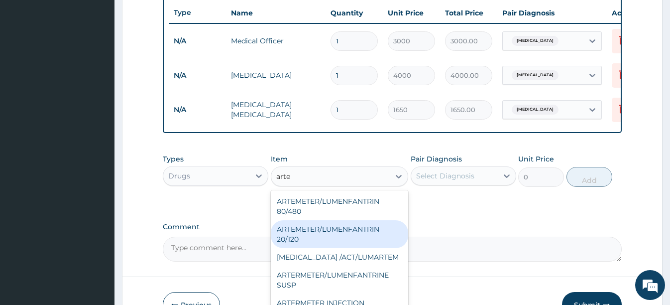
click at [301, 232] on div "ARTEMETER/LUMENFANTRIN 20/120" at bounding box center [339, 234] width 137 height 28
type input "102"
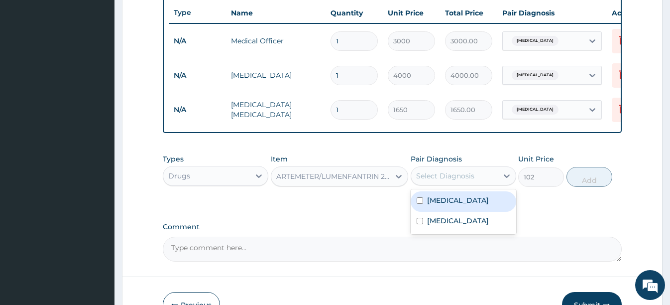
click at [441, 180] on div "Select Diagnosis" at bounding box center [445, 176] width 58 height 10
click at [436, 205] on label "[MEDICAL_DATA]" at bounding box center [458, 200] width 62 height 10
checkbox input "true"
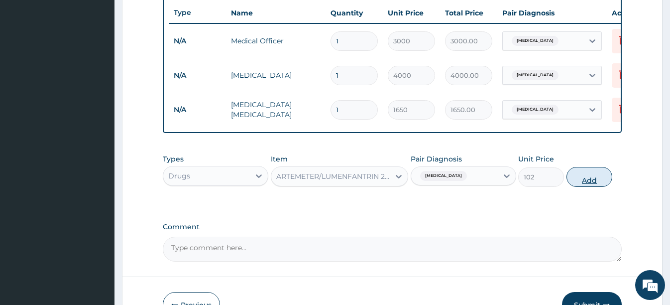
click at [590, 187] on button "Add" at bounding box center [589, 177] width 46 height 20
type input "0"
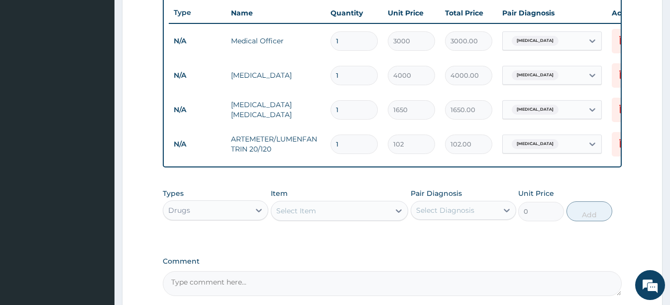
type input "12"
type input "1224.00"
type input "12"
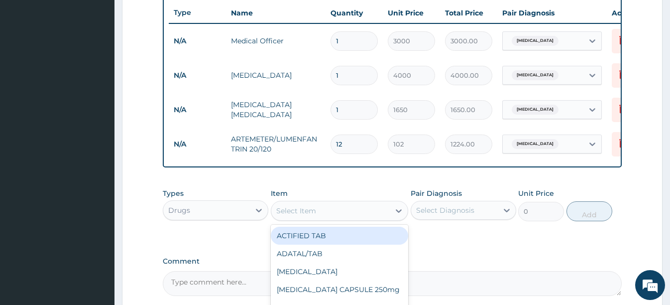
click at [315, 213] on div "Select Item" at bounding box center [296, 211] width 40 height 10
type input "ibu"
click at [326, 242] on div "BRUFEN [MEDICAL_DATA]" at bounding box center [339, 235] width 137 height 18
type input "75"
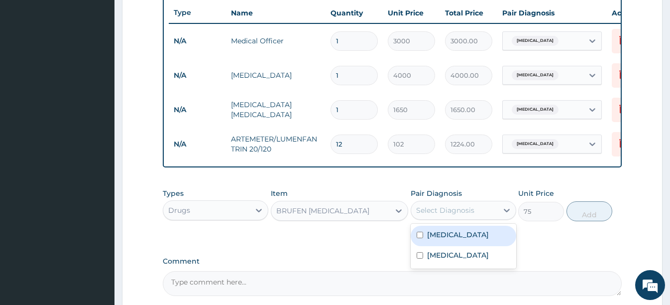
click at [452, 215] on div "Select Diagnosis" at bounding box center [445, 210] width 58 height 10
click at [453, 244] on div "[MEDICAL_DATA]" at bounding box center [464, 235] width 106 height 20
checkbox input "true"
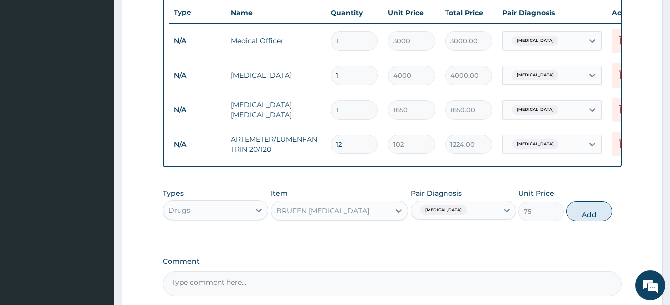
click at [578, 219] on button "Add" at bounding box center [589, 211] width 46 height 20
type input "0"
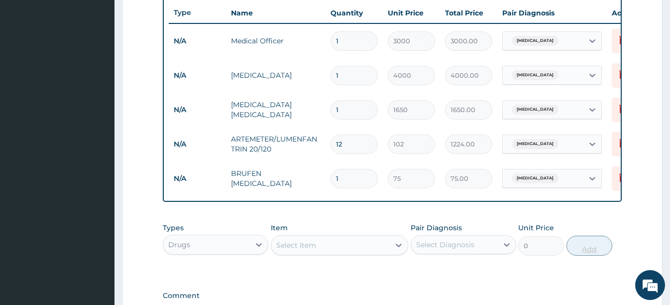
type input "10"
type input "750.00"
type input "10"
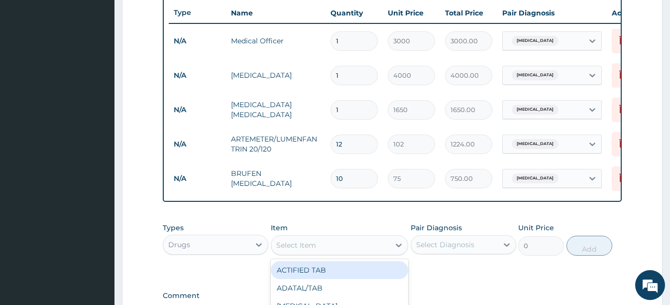
click at [318, 251] on div "Select Item" at bounding box center [330, 245] width 118 height 16
type input "amox"
click at [324, 279] on div "AMOXYL 250mg UNBRANDED" at bounding box center [339, 270] width 137 height 18
type input "27"
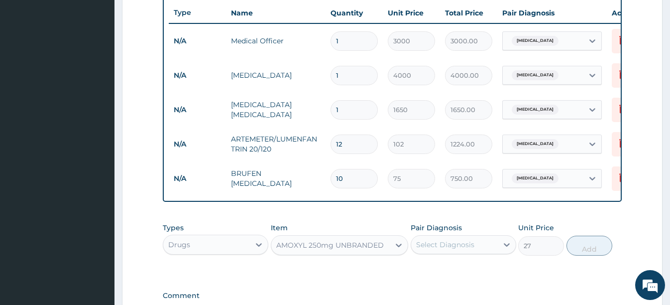
click at [438, 249] on div "Select Diagnosis" at bounding box center [445, 244] width 58 height 10
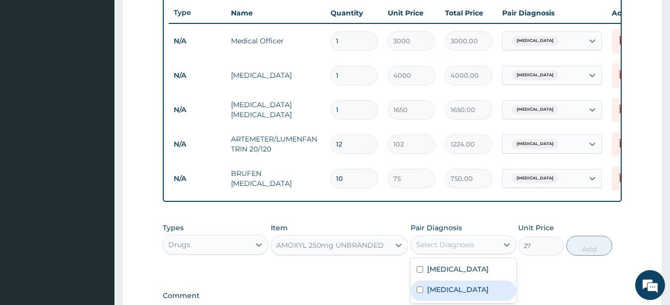
click at [434, 294] on label "Rhinitis" at bounding box center [458, 289] width 62 height 10
checkbox input "true"
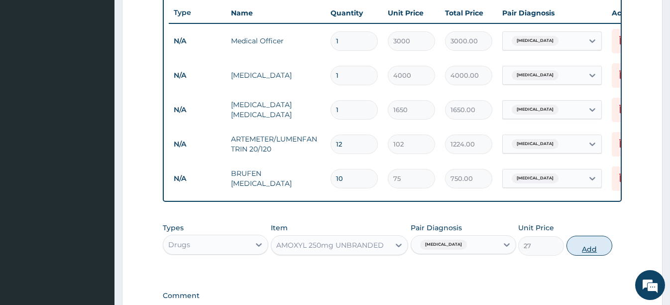
click at [587, 249] on button "Add" at bounding box center [589, 245] width 46 height 20
type input "0"
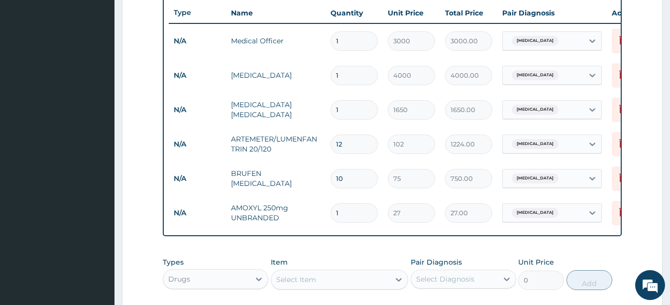
type input "15"
type input "405.00"
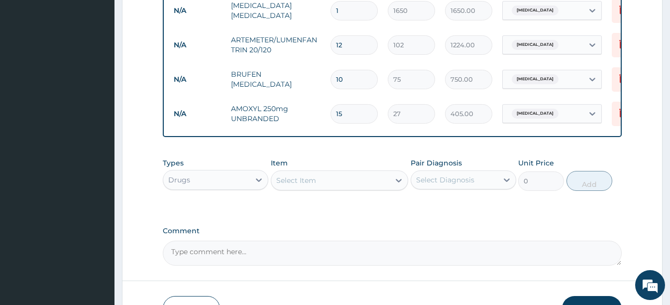
scroll to position [473, 0]
type input "15"
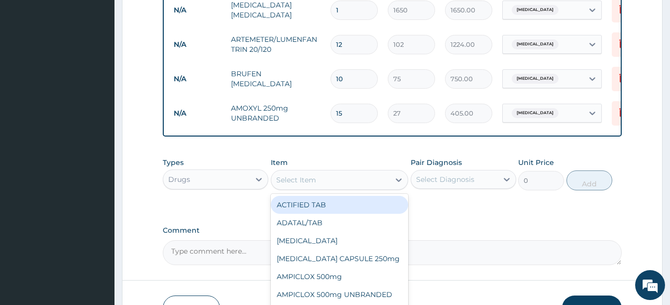
click at [309, 185] on div "Select Item" at bounding box center [296, 180] width 40 height 10
type input "pir"
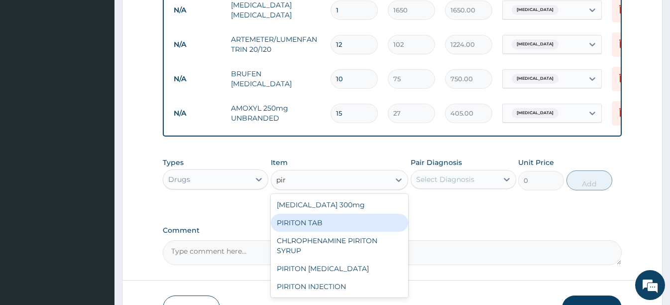
click at [309, 225] on div "PIRITON TAB" at bounding box center [339, 222] width 137 height 18
type input "27"
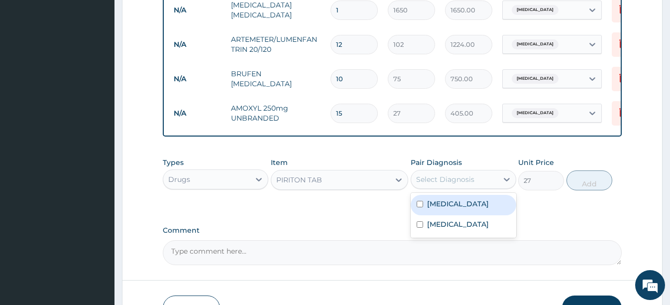
click at [441, 184] on div "Select Diagnosis" at bounding box center [445, 179] width 58 height 10
click at [450, 209] on label "Malaria" at bounding box center [458, 204] width 62 height 10
checkbox input "true"
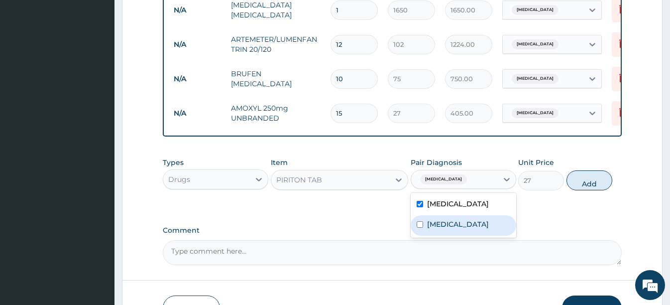
click at [421, 227] on input "checkbox" at bounding box center [420, 224] width 6 height 6
checkbox input "true"
click at [419, 207] on input "checkbox" at bounding box center [420, 204] width 6 height 6
checkbox input "false"
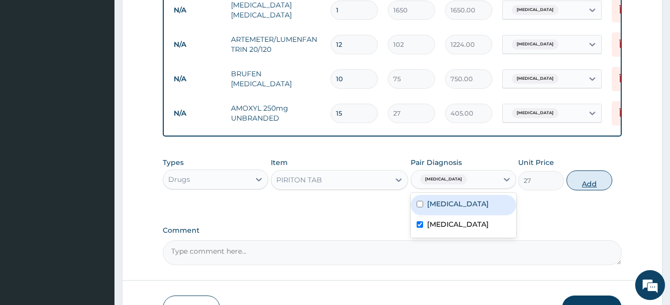
click at [585, 190] on button "Add" at bounding box center [589, 180] width 46 height 20
type input "0"
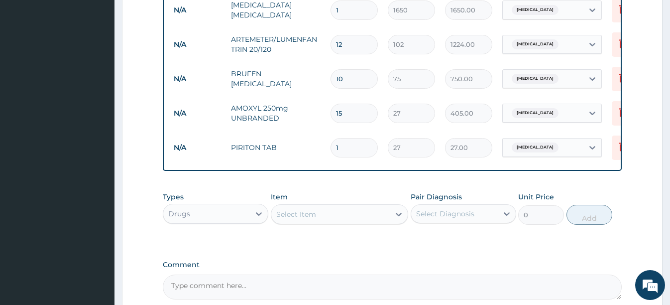
type input "10"
type input "270.00"
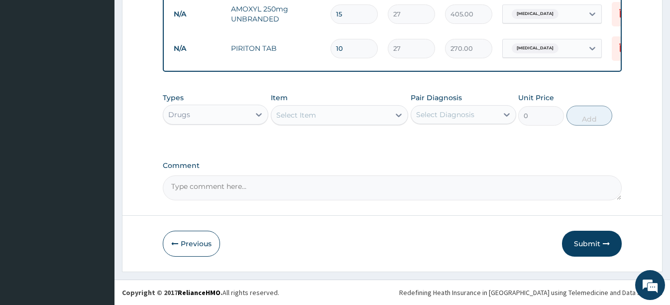
scroll to position [579, 0]
type input "10"
click at [594, 240] on button "Submit" at bounding box center [592, 243] width 60 height 26
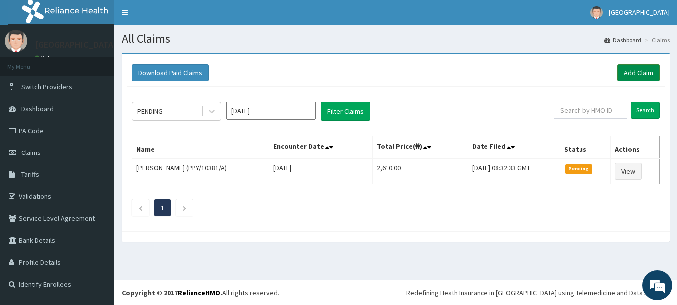
click at [638, 75] on link "Add Claim" at bounding box center [639, 72] width 42 height 17
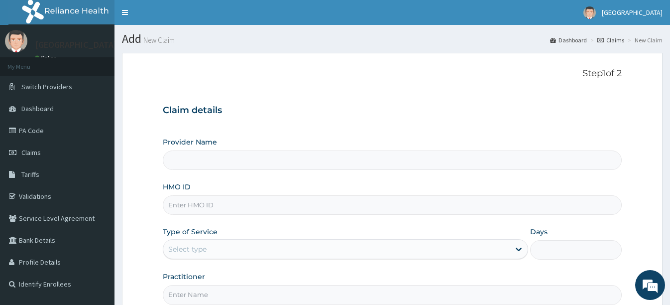
scroll to position [100, 0]
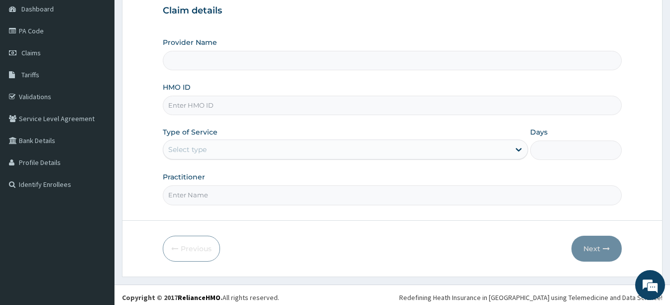
type input "[GEOGRAPHIC_DATA]"
click at [238, 106] on input "HMO ID" at bounding box center [392, 105] width 458 height 19
type input "ENP/11000/e"
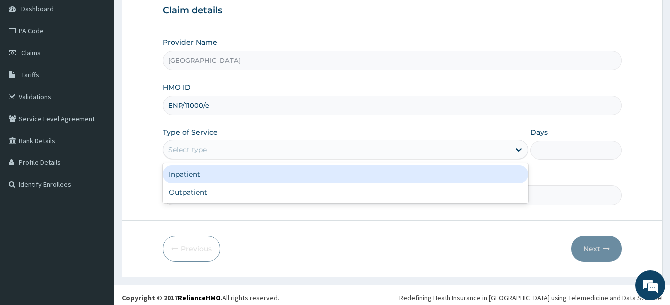
click at [469, 148] on div "Select type" at bounding box center [336, 149] width 346 height 16
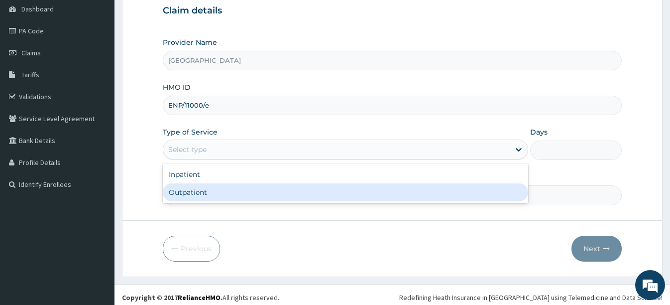
click at [379, 194] on div "Outpatient" at bounding box center [345, 192] width 365 height 18
type input "1"
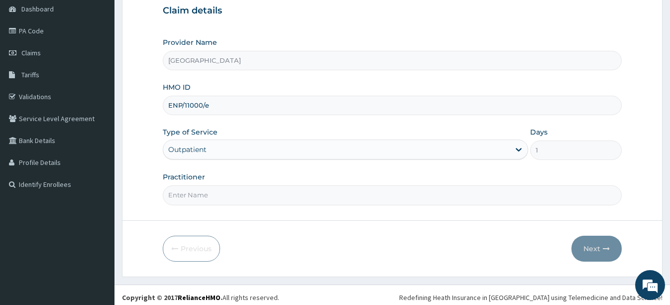
click at [425, 193] on input "Practitioner" at bounding box center [392, 194] width 458 height 19
type input "s"
type input "dr [PERSON_NAME]"
click at [595, 250] on button "Next" at bounding box center [596, 248] width 50 height 26
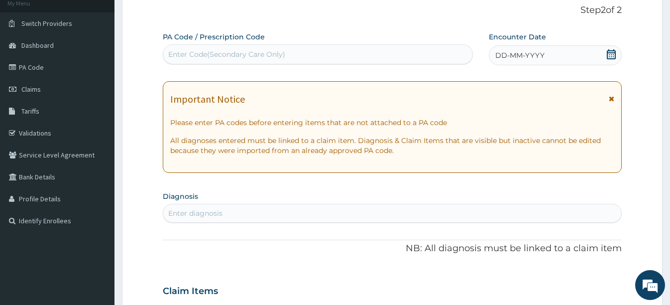
scroll to position [50, 0]
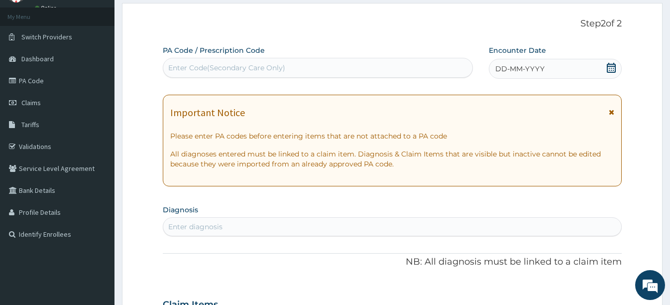
click at [612, 70] on icon at bounding box center [611, 68] width 10 height 10
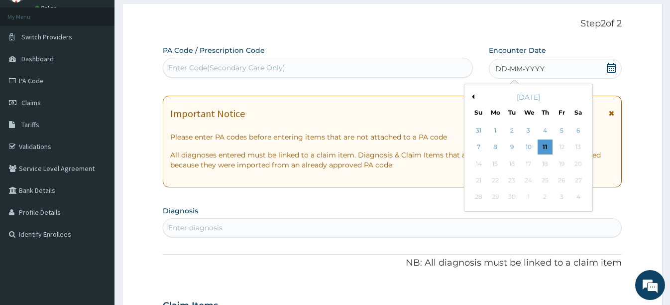
click at [528, 142] on div "10" at bounding box center [528, 147] width 15 height 15
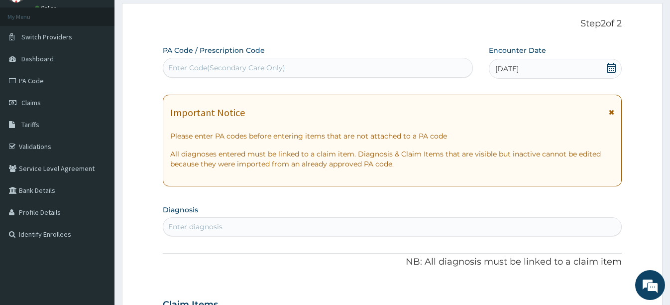
scroll to position [149, 0]
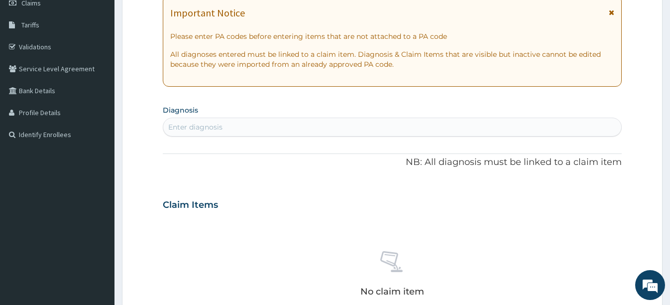
click at [235, 122] on div "Enter diagnosis" at bounding box center [391, 127] width 457 height 16
type input "mala"
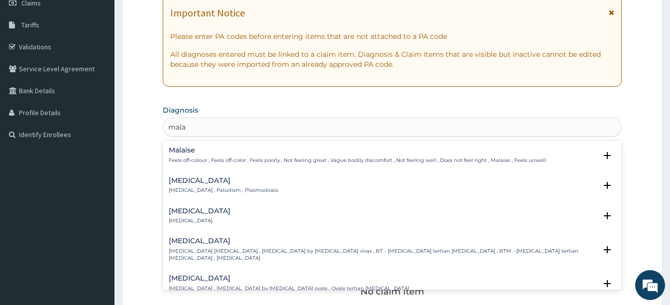
click at [183, 184] on h4 "[MEDICAL_DATA]" at bounding box center [223, 180] width 109 height 7
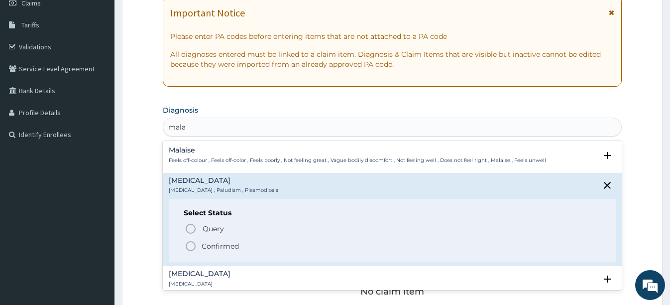
click at [190, 245] on icon "status option filled" at bounding box center [191, 246] width 12 height 12
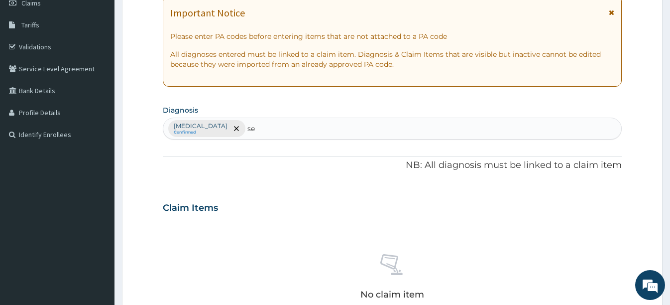
type input "sep"
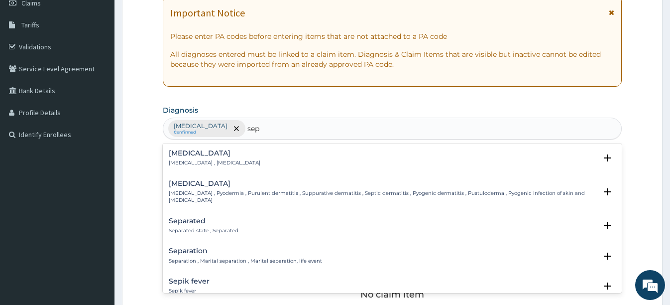
click at [207, 158] on div "Sepsis Systemic infection , Sepsis" at bounding box center [215, 157] width 92 height 17
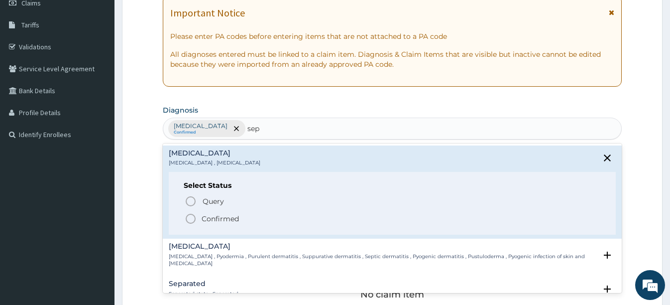
drag, startPoint x: 190, startPoint y: 216, endPoint x: 195, endPoint y: 215, distance: 5.2
click at [195, 215] on icon "status option filled" at bounding box center [191, 218] width 12 height 12
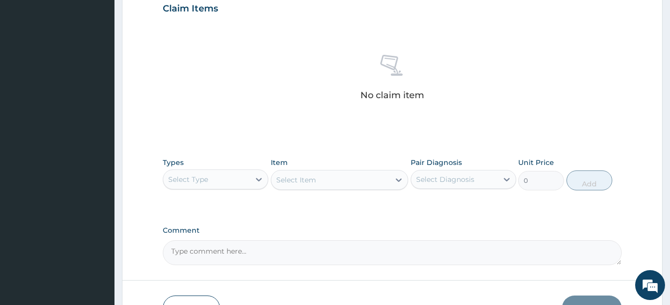
scroll to position [398, 0]
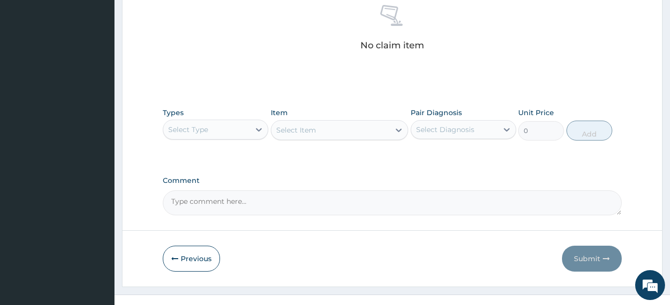
click at [231, 129] on div "Select Type" at bounding box center [206, 129] width 87 height 16
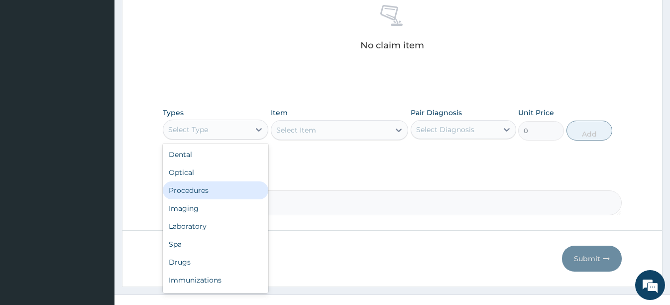
click at [207, 189] on div "Procedures" at bounding box center [216, 190] width 106 height 18
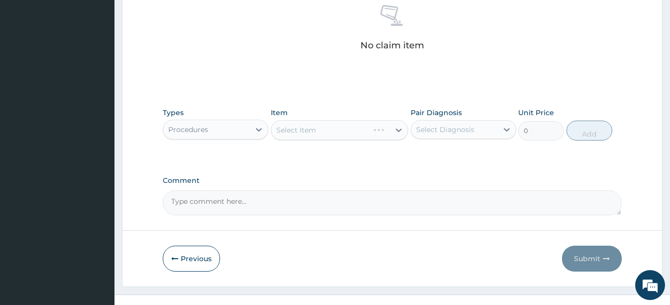
click at [324, 129] on div "Select Item" at bounding box center [339, 130] width 137 height 20
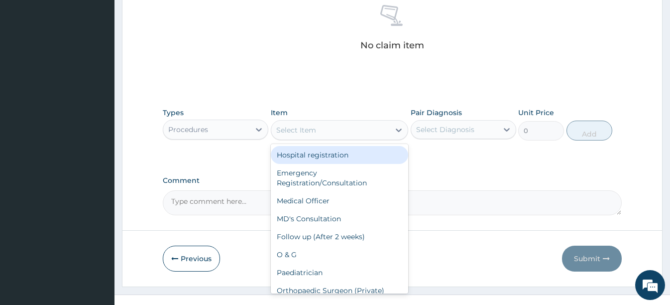
click at [338, 130] on div "Select Item" at bounding box center [330, 130] width 118 height 16
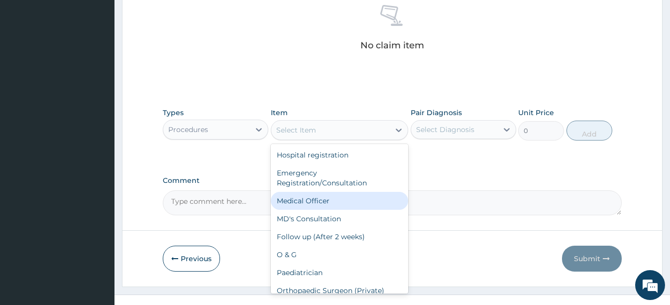
click at [315, 197] on div "Medical Officer" at bounding box center [339, 201] width 137 height 18
type input "3000"
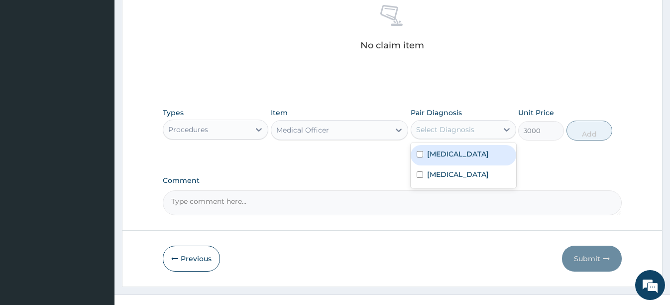
click at [434, 129] on div "Select Diagnosis" at bounding box center [445, 129] width 58 height 10
click at [429, 154] on label "[MEDICAL_DATA]" at bounding box center [458, 154] width 62 height 10
checkbox input "true"
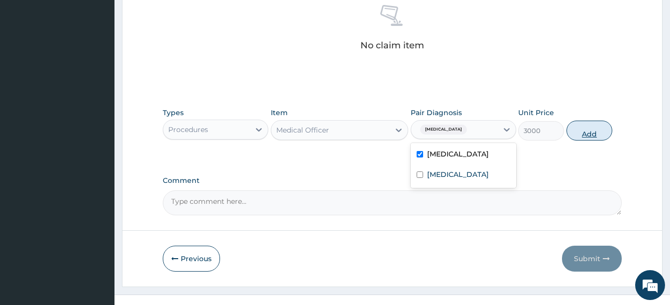
click at [577, 132] on button "Add" at bounding box center [589, 130] width 46 height 20
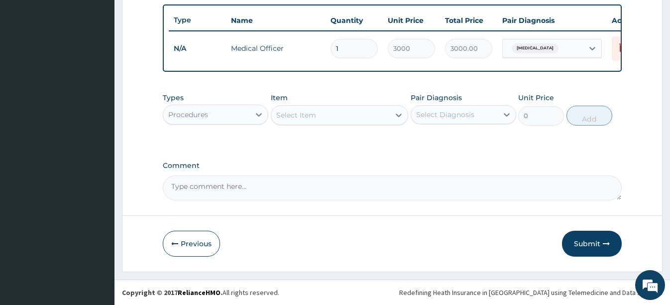
scroll to position [373, 0]
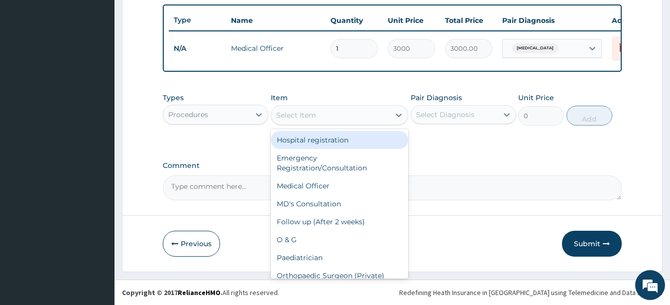
click at [325, 117] on div "Select Item" at bounding box center [330, 115] width 118 height 16
click at [319, 137] on div "Hospital registration" at bounding box center [339, 140] width 137 height 18
type input "2000"
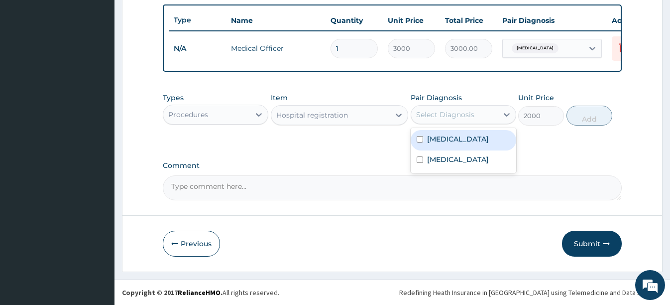
click at [432, 107] on div "Select Diagnosis" at bounding box center [454, 114] width 87 height 16
click at [446, 136] on label "[MEDICAL_DATA]" at bounding box center [458, 139] width 62 height 10
checkbox input "true"
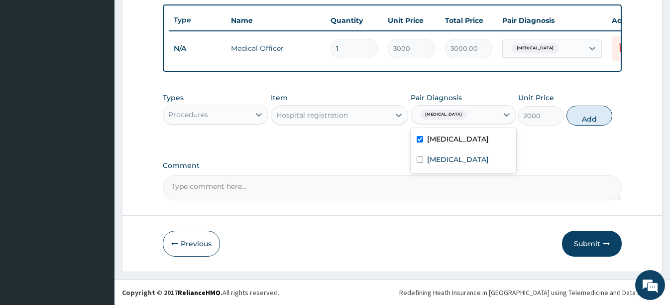
click at [594, 114] on button "Add" at bounding box center [589, 116] width 46 height 20
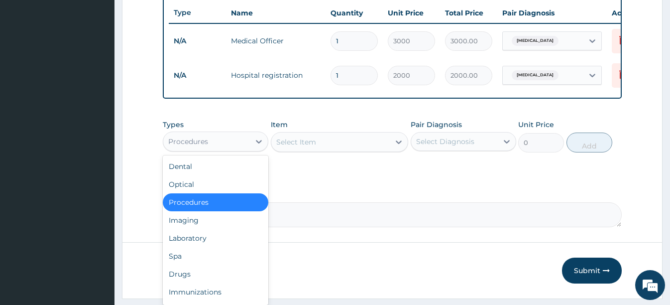
click at [230, 149] on div "Procedures" at bounding box center [206, 141] width 87 height 16
click at [205, 246] on div "Laboratory" at bounding box center [216, 238] width 106 height 18
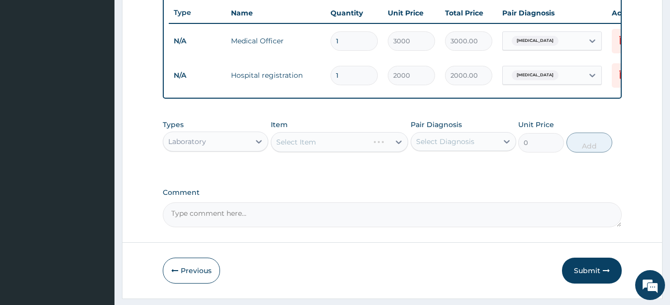
click at [310, 152] on div "Select Item" at bounding box center [339, 142] width 137 height 20
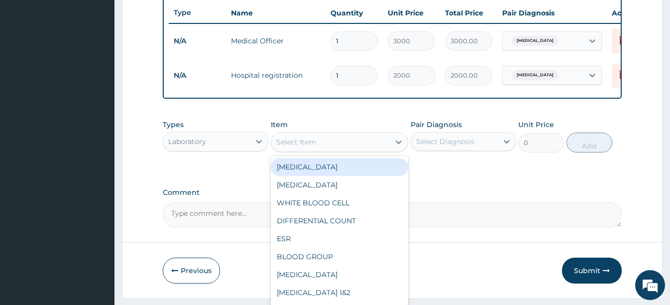
click at [310, 147] on div "Select Item" at bounding box center [296, 142] width 40 height 10
click at [308, 172] on div "[MEDICAL_DATA]" at bounding box center [339, 167] width 137 height 18
type input "4000"
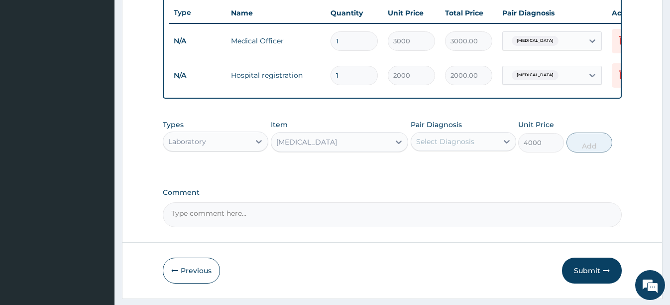
click at [435, 145] on div "Select Diagnosis" at bounding box center [445, 141] width 58 height 10
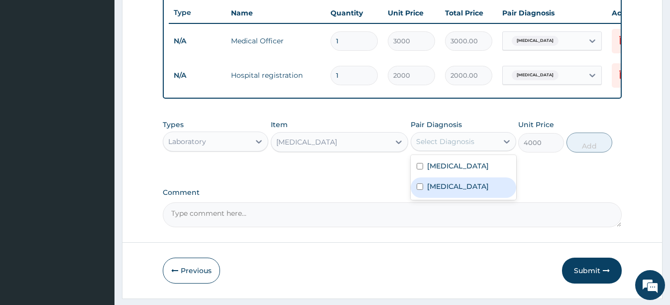
click at [436, 191] on label "[MEDICAL_DATA]" at bounding box center [458, 186] width 62 height 10
checkbox input "true"
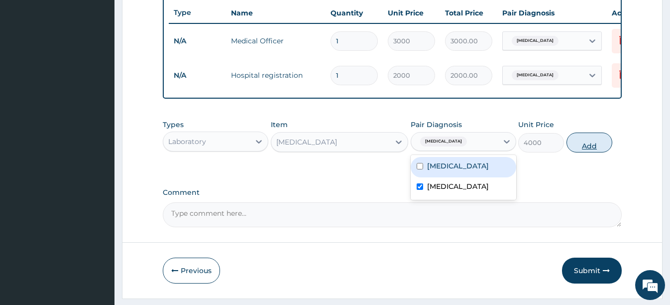
click at [590, 149] on button "Add" at bounding box center [589, 142] width 46 height 20
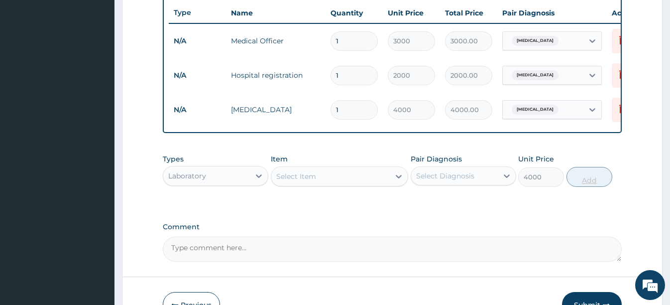
type input "0"
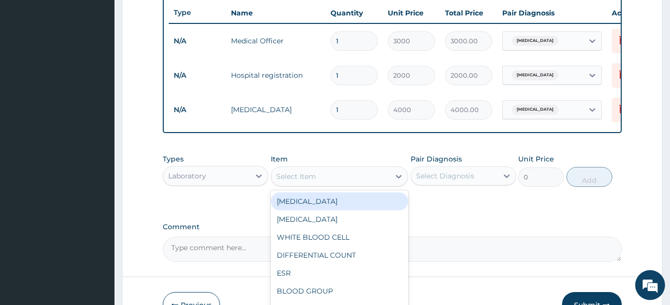
click at [330, 184] on div "Select Item" at bounding box center [330, 176] width 118 height 16
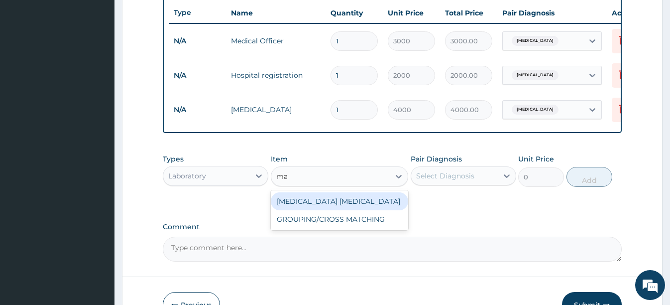
type input "mal"
click at [335, 207] on div "[MEDICAL_DATA] [MEDICAL_DATA]" at bounding box center [339, 201] width 137 height 18
type input "1650"
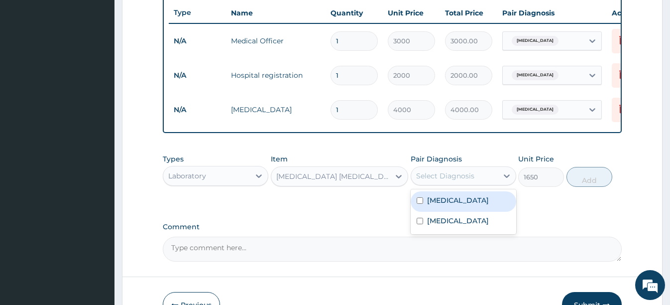
click at [445, 181] on div "Select Diagnosis" at bounding box center [445, 176] width 58 height 10
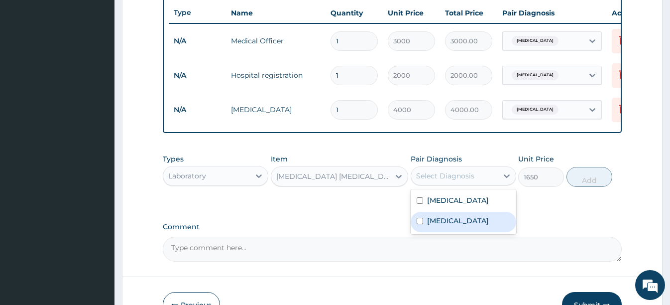
click at [443, 225] on label "[MEDICAL_DATA]" at bounding box center [458, 220] width 62 height 10
checkbox input "true"
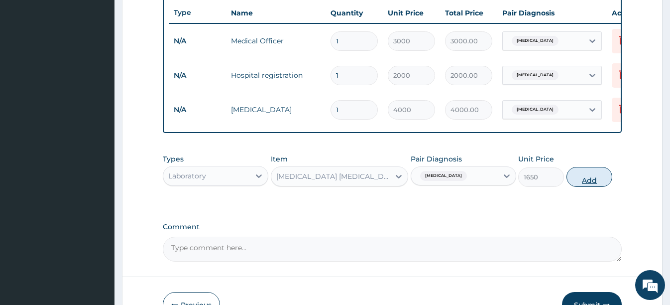
click at [588, 182] on button "Add" at bounding box center [589, 177] width 46 height 20
type input "0"
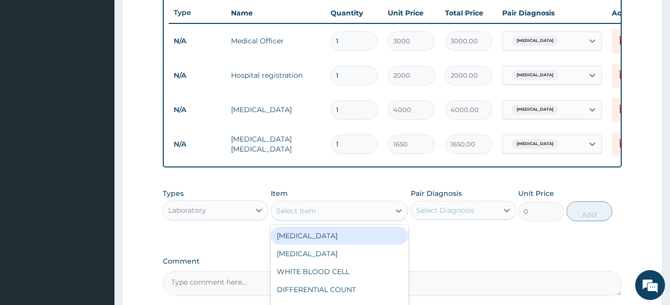
click at [328, 218] on div "Select Item" at bounding box center [330, 211] width 118 height 16
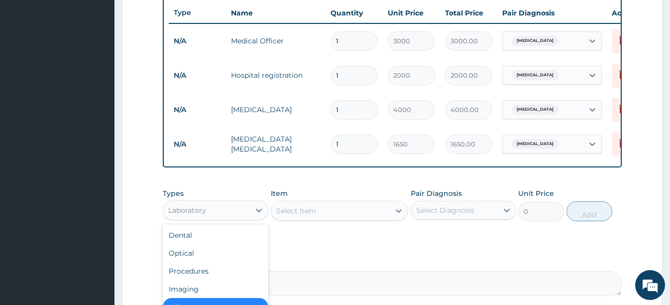
click at [232, 217] on div "Laboratory" at bounding box center [206, 210] width 87 height 16
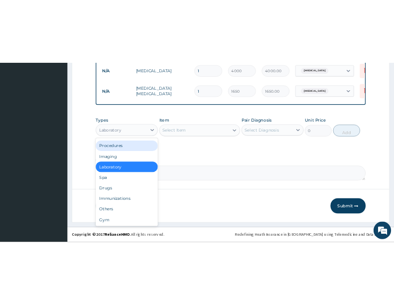
scroll to position [476, 0]
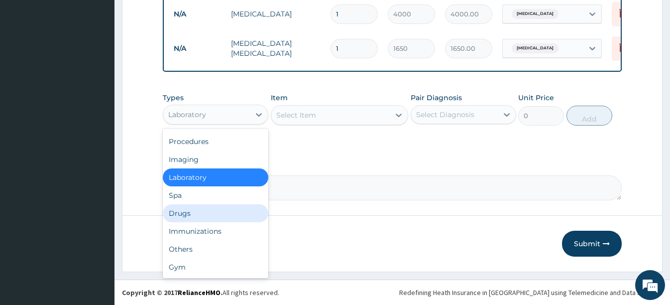
click at [215, 213] on div "Drugs" at bounding box center [216, 213] width 106 height 18
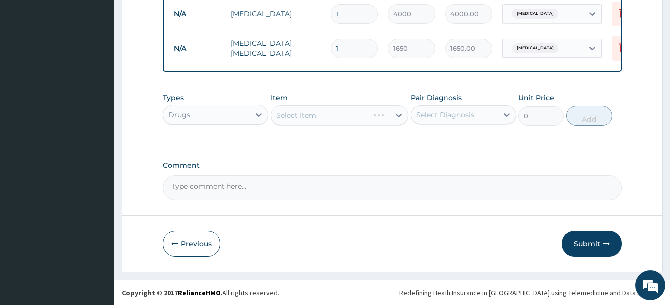
click at [325, 117] on div "Select Item" at bounding box center [339, 115] width 137 height 20
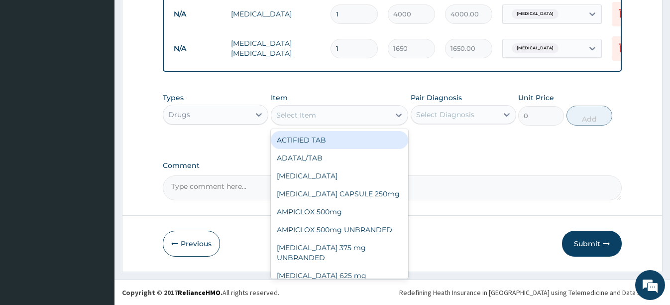
click at [325, 117] on div "Select Item" at bounding box center [330, 115] width 118 height 16
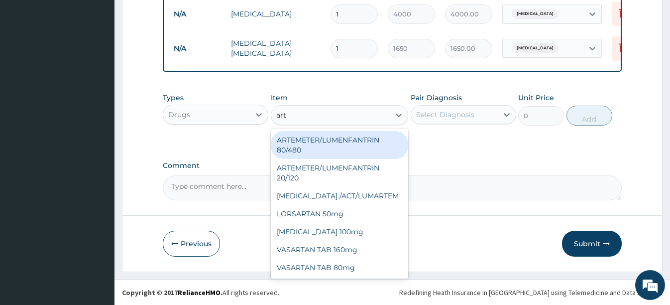
type input "arte"
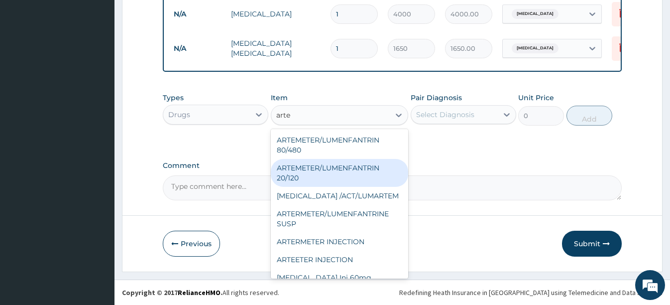
click at [301, 170] on div "ARTEMETER/LUMENFANTRIN 20/120" at bounding box center [339, 173] width 137 height 28
type input "102"
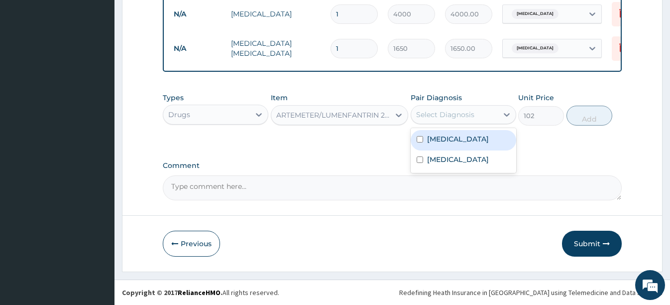
click at [440, 114] on div "Select Diagnosis" at bounding box center [445, 114] width 58 height 10
click at [433, 137] on label "[MEDICAL_DATA]" at bounding box center [458, 139] width 62 height 10
checkbox input "true"
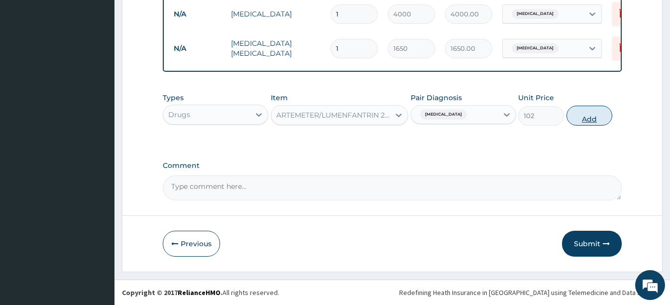
click at [592, 116] on button "Add" at bounding box center [589, 116] width 46 height 20
type input "0"
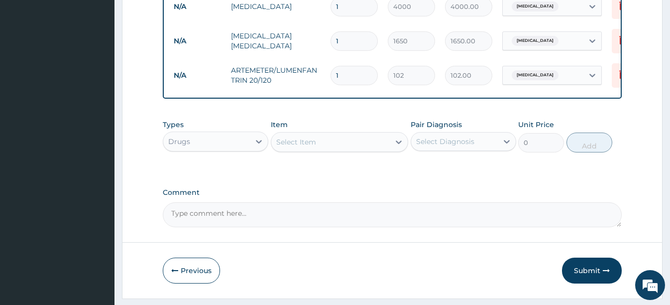
type input "12"
type input "1224.00"
type input "12"
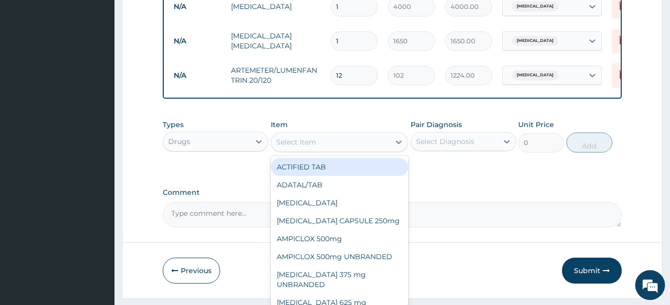
click at [288, 147] on div "Select Item" at bounding box center [296, 142] width 40 height 10
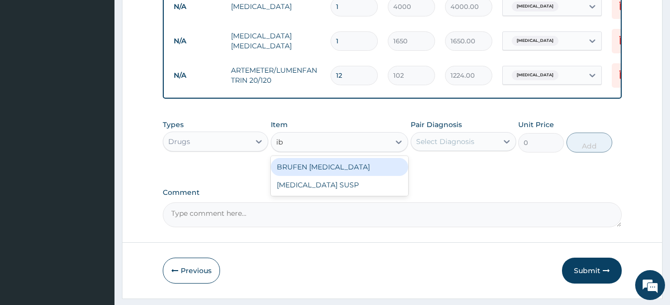
type input "ibu"
click at [343, 172] on div "BRUFEN [MEDICAL_DATA]" at bounding box center [339, 167] width 137 height 18
type input "75"
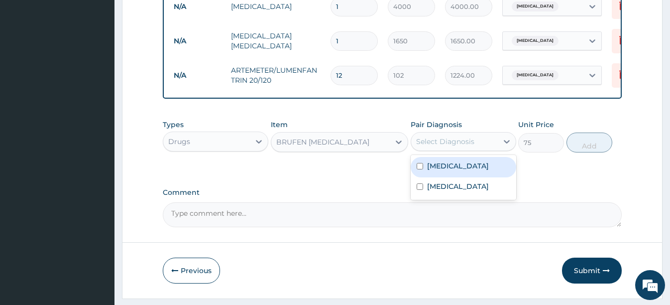
click at [450, 146] on div "Select Diagnosis" at bounding box center [445, 141] width 58 height 10
click at [442, 171] on label "[MEDICAL_DATA]" at bounding box center [458, 166] width 62 height 10
checkbox input "true"
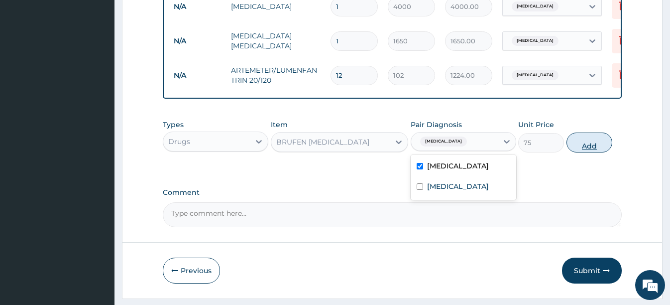
click at [591, 151] on button "Add" at bounding box center [589, 142] width 46 height 20
type input "0"
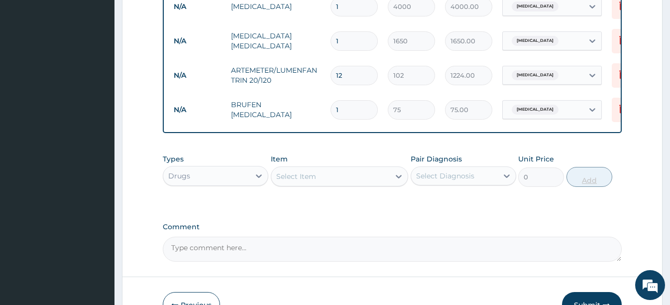
type input "10"
type input "750.00"
type input "10"
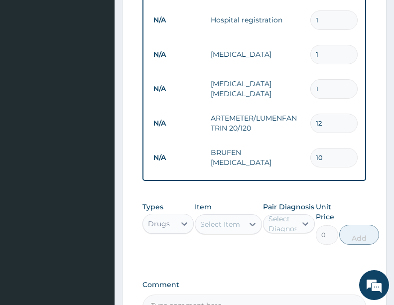
click at [284, 95] on td "[MEDICAL_DATA] [MEDICAL_DATA]" at bounding box center [256, 89] width 100 height 30
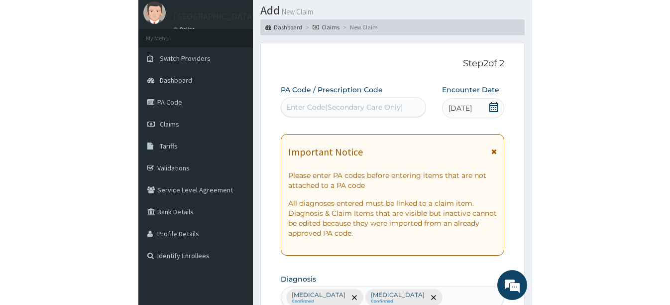
scroll to position [0, 0]
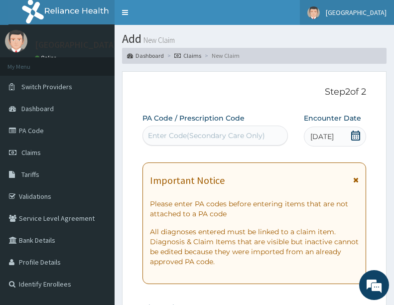
click at [394, 3] on link "[GEOGRAPHIC_DATA]" at bounding box center [347, 12] width 94 height 25
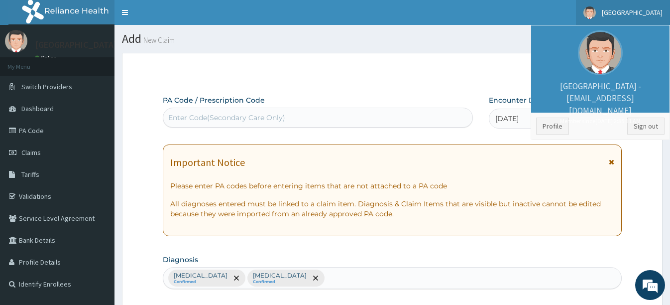
scroll to position [50, 0]
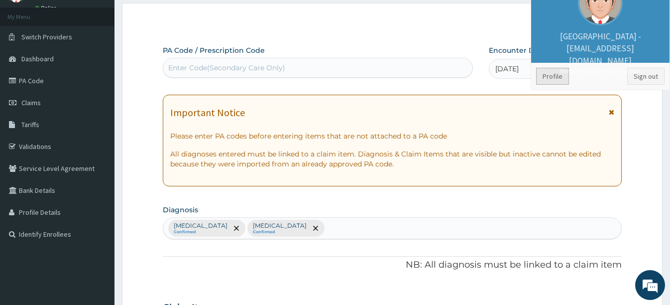
click at [557, 78] on link "Profile" at bounding box center [552, 76] width 33 height 17
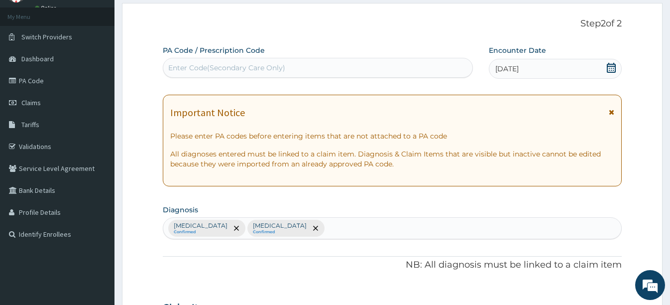
click at [557, 78] on div "[DATE]" at bounding box center [555, 69] width 133 height 20
click at [468, 47] on div "PA Code / Prescription Code Enter Code(Secondary Care Only)" at bounding box center [318, 61] width 310 height 32
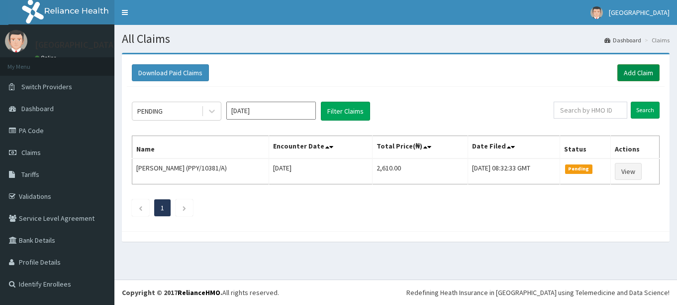
click at [631, 73] on link "Add Claim" at bounding box center [639, 72] width 42 height 17
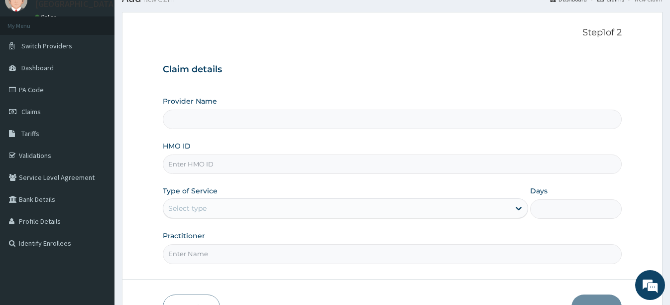
scroll to position [5, 0]
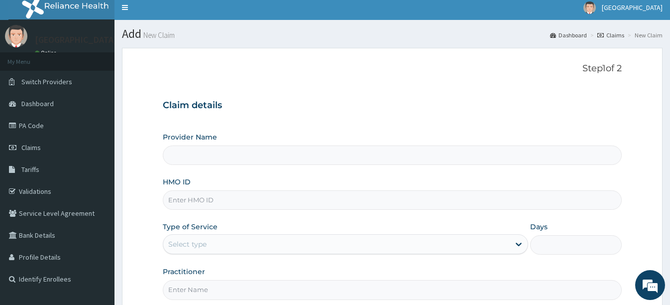
type input "[GEOGRAPHIC_DATA]"
click at [296, 196] on input "HMO ID" at bounding box center [392, 199] width 458 height 19
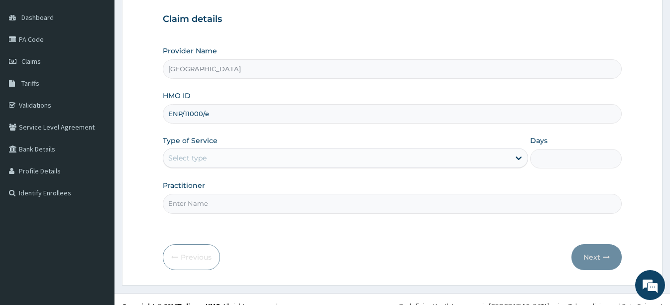
scroll to position [105, 0]
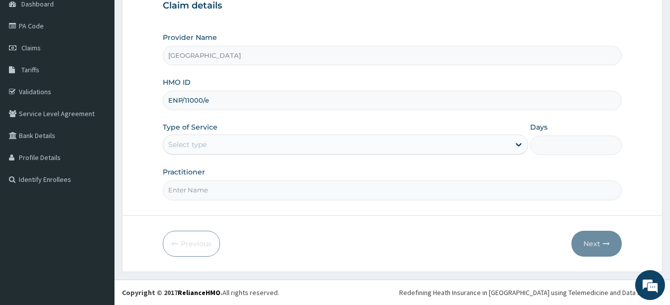
type input "ENP/11000/e"
click at [318, 148] on div "Select type" at bounding box center [336, 144] width 346 height 16
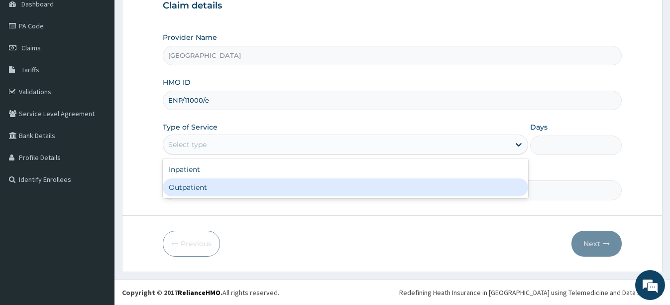
click at [316, 193] on div "Outpatient" at bounding box center [345, 187] width 365 height 18
type input "1"
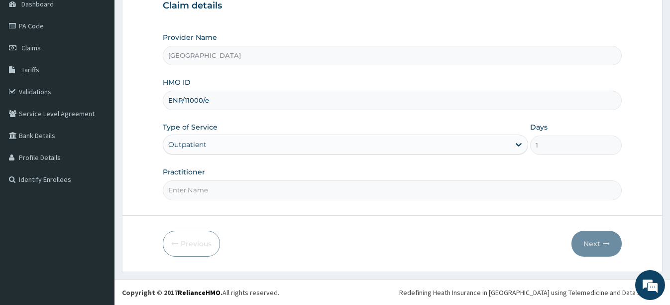
click at [318, 193] on input "Practitioner" at bounding box center [392, 189] width 458 height 19
type input "dr seyi"
click at [594, 246] on button "Next" at bounding box center [596, 243] width 50 height 26
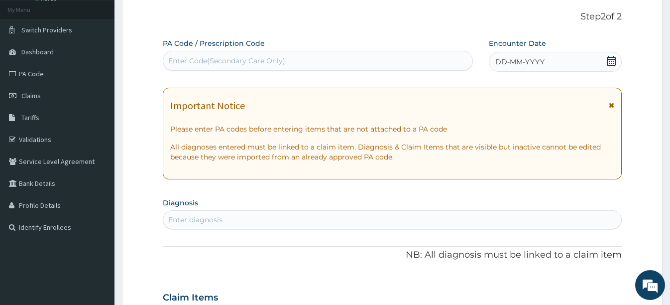
scroll to position [0, 0]
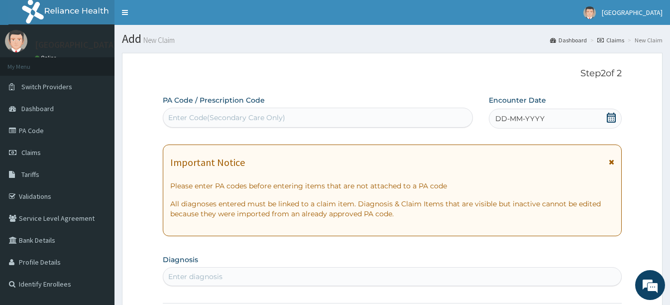
click at [607, 119] on icon at bounding box center [611, 117] width 10 height 10
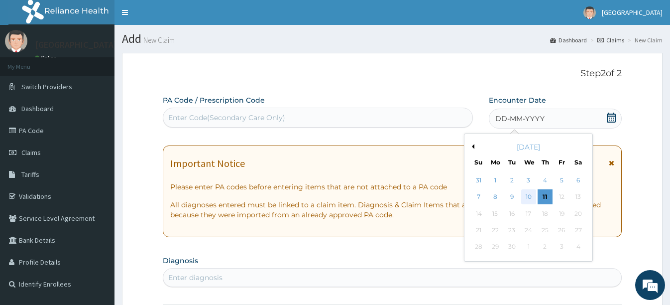
click at [532, 195] on div "10" at bounding box center [528, 197] width 15 height 15
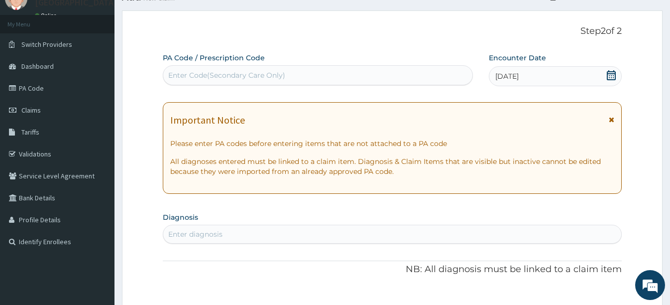
scroll to position [100, 0]
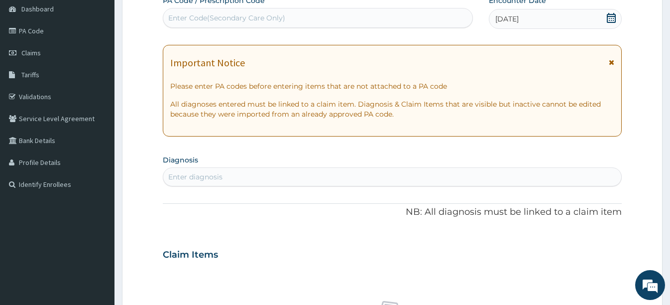
click at [234, 179] on div "Enter diagnosis" at bounding box center [391, 177] width 457 height 16
type input "mala"
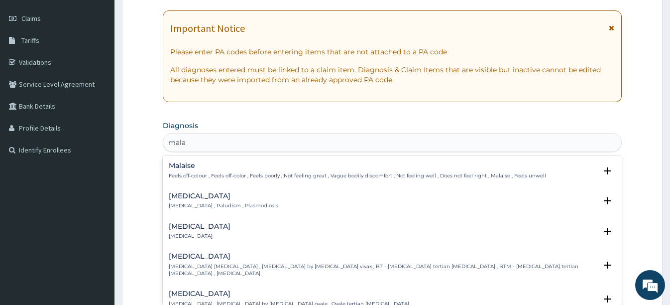
scroll to position [149, 0]
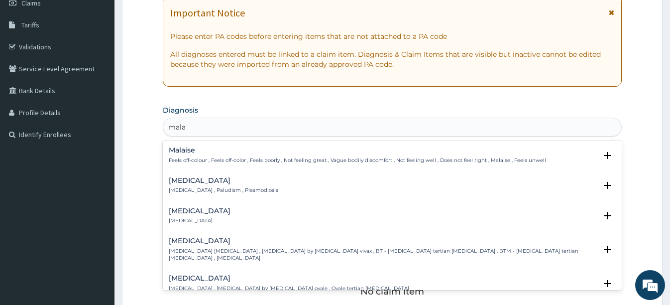
click at [205, 182] on h4 "Malaria" at bounding box center [223, 180] width 109 height 7
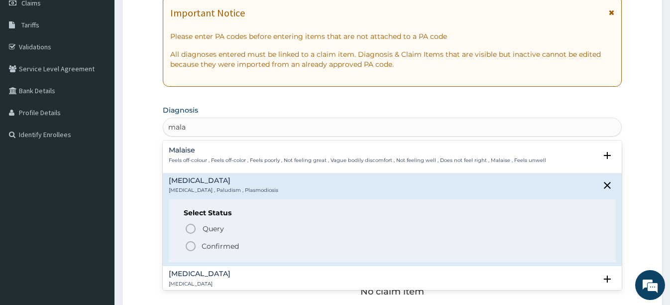
click at [191, 245] on icon "status option filled" at bounding box center [191, 246] width 12 height 12
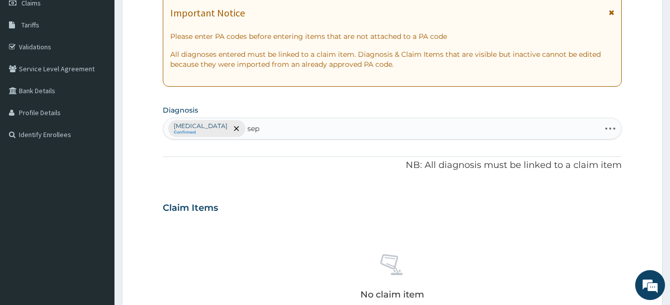
type input "seps"
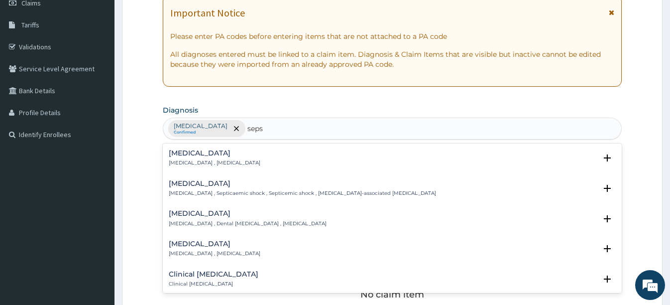
click at [210, 161] on p "Systemic infection , Sepsis" at bounding box center [215, 162] width 92 height 7
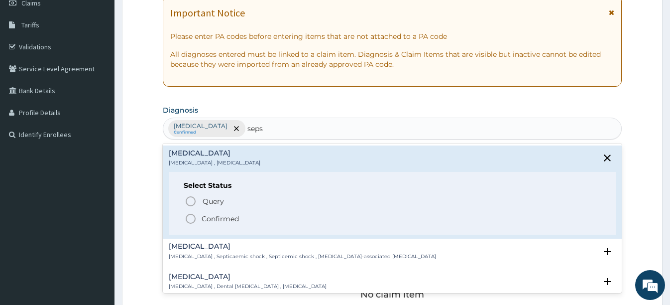
click at [191, 215] on icon "status option filled" at bounding box center [191, 218] width 12 height 12
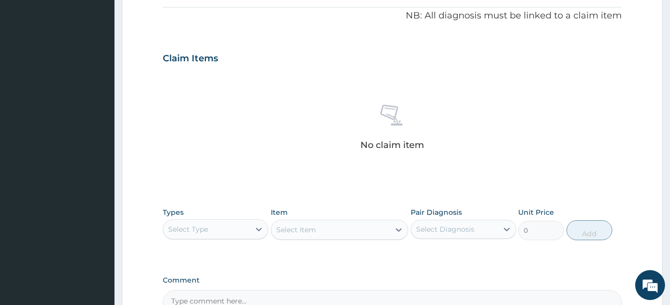
scroll to position [348, 0]
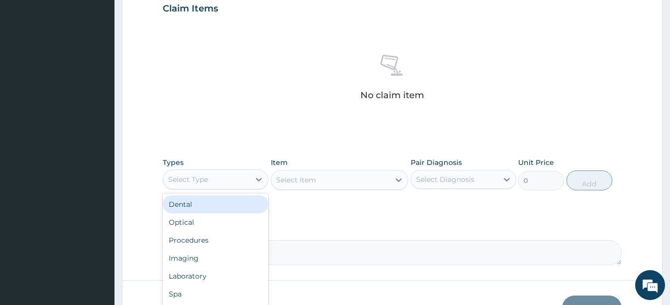
drag, startPoint x: 224, startPoint y: 182, endPoint x: 225, endPoint y: 177, distance: 5.1
click at [225, 177] on div "Select Type" at bounding box center [206, 179] width 87 height 16
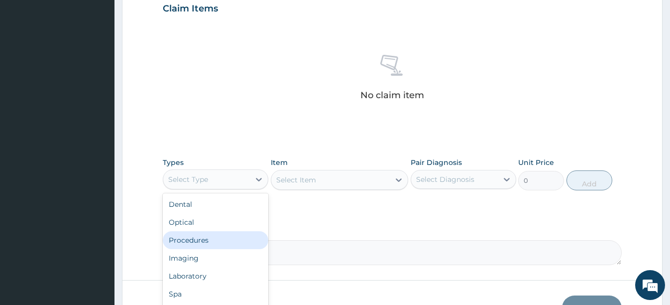
click at [202, 237] on div "Procedures" at bounding box center [216, 240] width 106 height 18
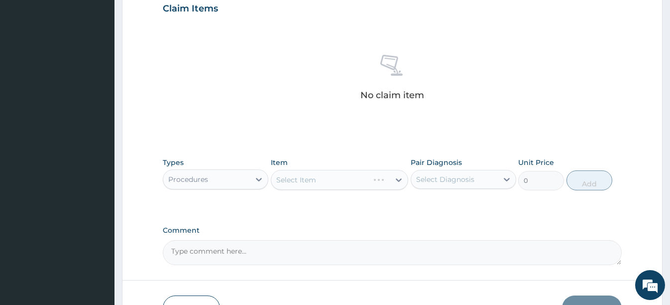
click at [321, 181] on div "Select Item" at bounding box center [339, 180] width 137 height 20
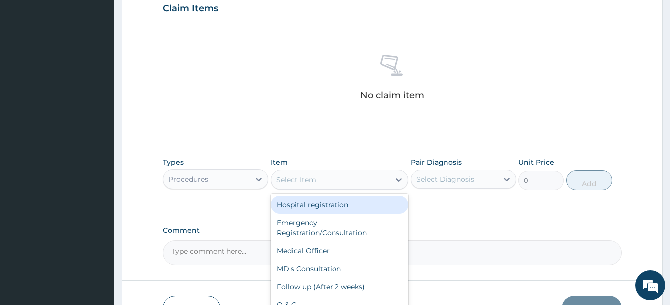
click at [315, 178] on div "Select Item" at bounding box center [330, 180] width 118 height 16
click at [318, 204] on div "Hospital registration" at bounding box center [339, 205] width 137 height 18
type input "2000"
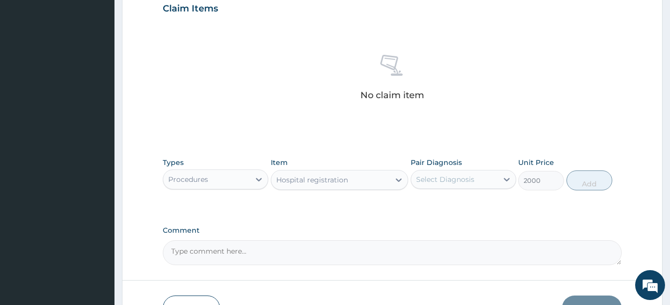
click at [447, 175] on div "Select Diagnosis" at bounding box center [445, 179] width 58 height 10
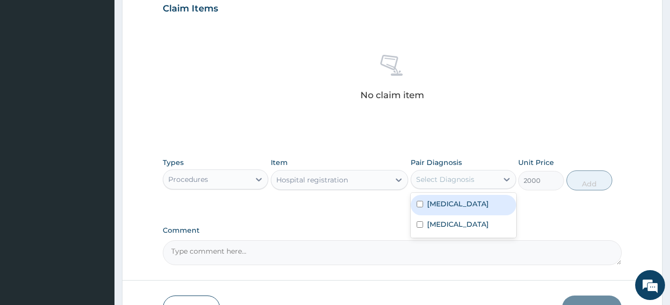
click at [447, 202] on label "Malaria" at bounding box center [458, 204] width 62 height 10
checkbox input "true"
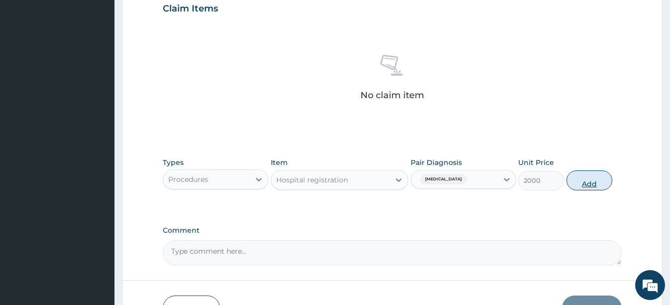
click at [591, 180] on button "Add" at bounding box center [589, 180] width 46 height 20
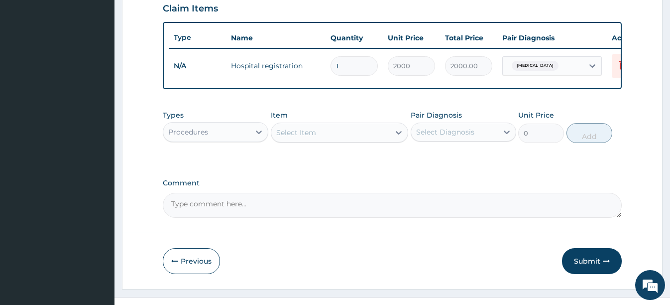
click at [318, 140] on div "Select Item" at bounding box center [330, 132] width 118 height 16
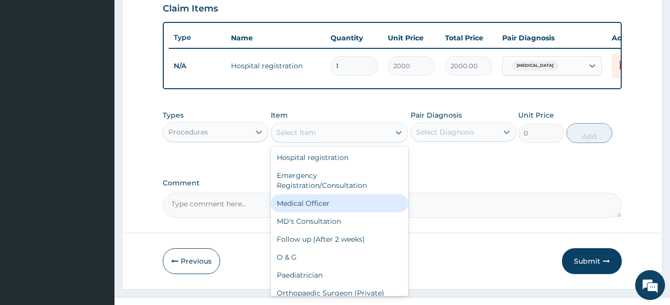
click at [312, 212] on div "Medical Officer" at bounding box center [339, 203] width 137 height 18
type input "3000"
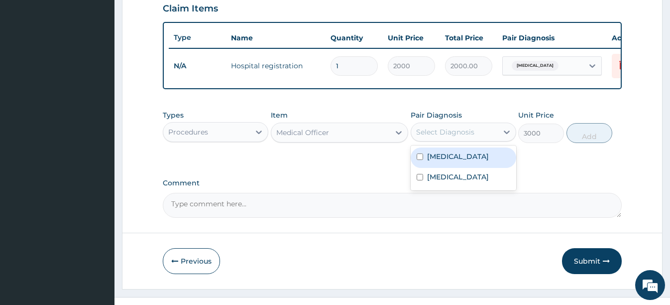
click at [439, 137] on div "Select Diagnosis" at bounding box center [445, 132] width 58 height 10
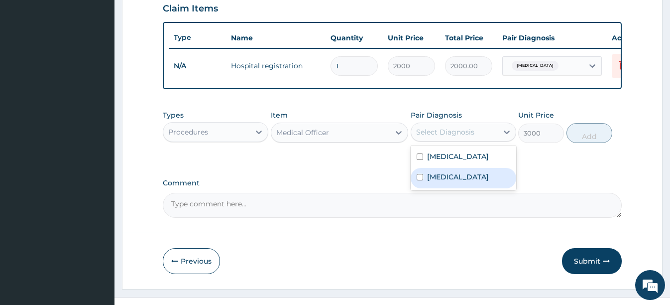
click at [432, 181] on label "Sepsis" at bounding box center [458, 177] width 62 height 10
checkbox input "true"
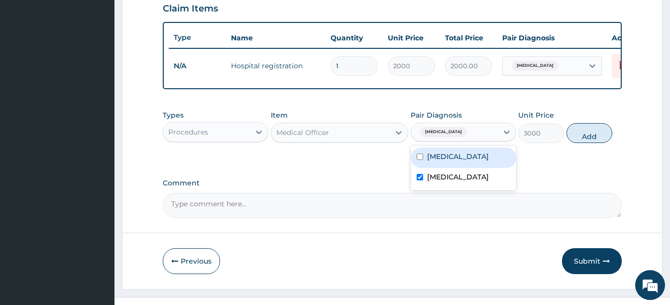
click at [587, 142] on button "Add" at bounding box center [589, 133] width 46 height 20
type input "0"
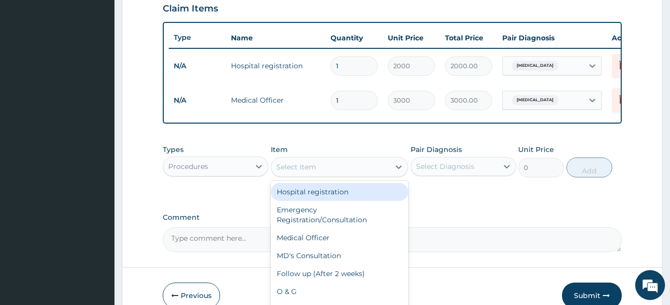
click at [316, 173] on div "Select Item" at bounding box center [330, 167] width 118 height 16
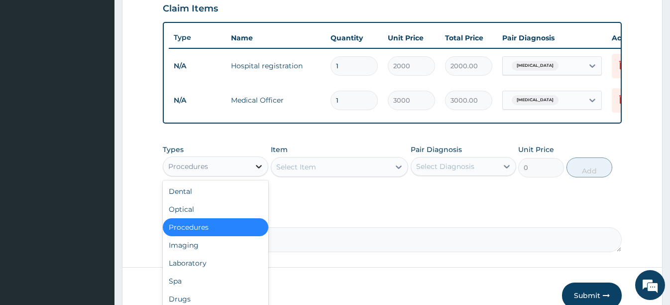
click at [253, 175] on div at bounding box center [259, 166] width 18 height 18
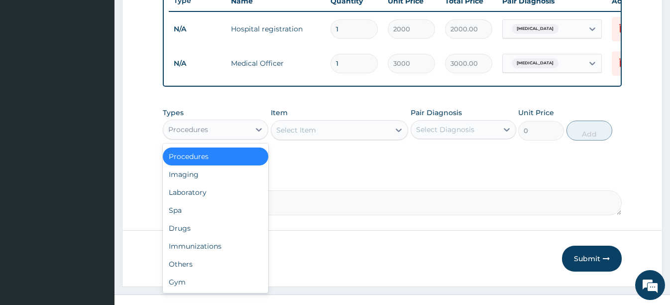
scroll to position [398, 0]
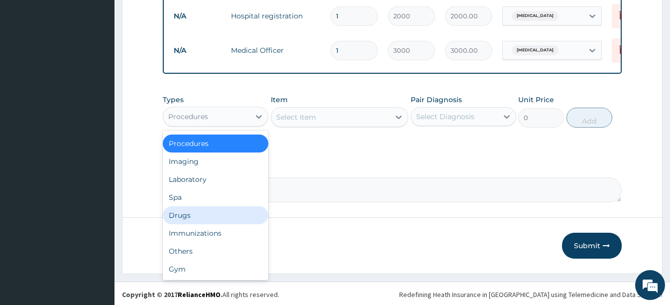
click at [228, 218] on div "Drugs" at bounding box center [216, 215] width 106 height 18
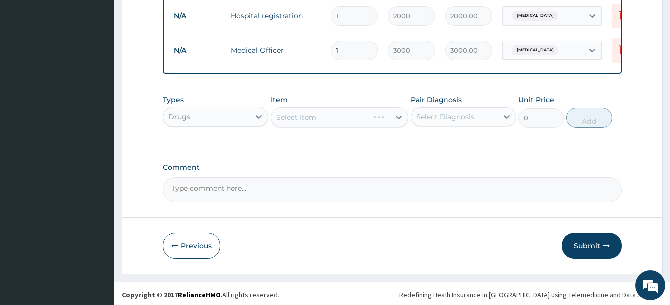
click at [308, 122] on div "Select Item" at bounding box center [339, 117] width 137 height 20
click at [309, 127] on div "Select Item" at bounding box center [339, 117] width 137 height 20
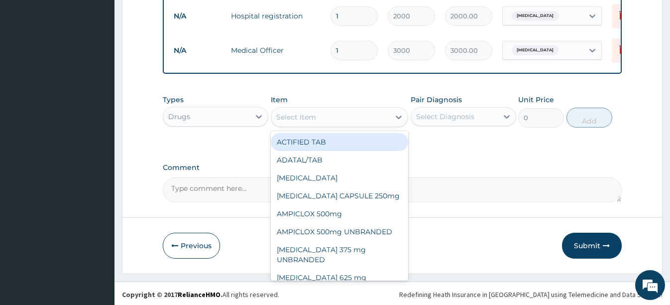
drag, startPoint x: 325, startPoint y: 126, endPoint x: 331, endPoint y: 126, distance: 6.0
click at [331, 125] on div "Select Item" at bounding box center [330, 117] width 118 height 16
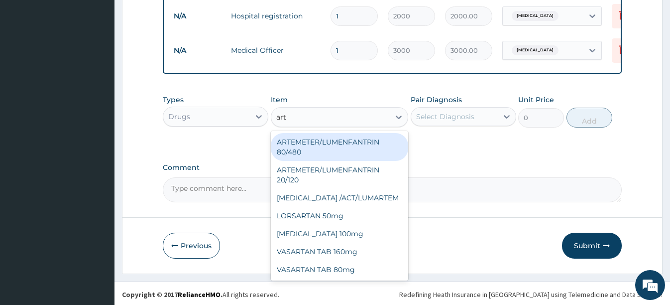
type input "arte"
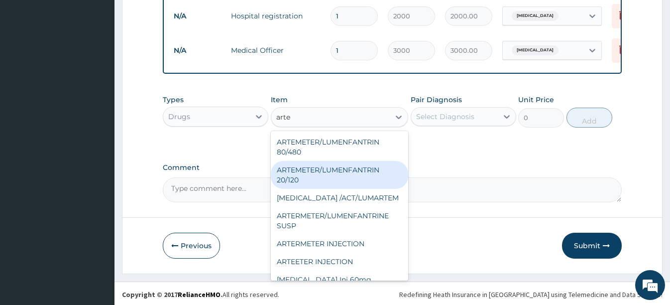
click at [304, 173] on div "ARTEMETER/LUMENFANTRIN 20/120" at bounding box center [339, 175] width 137 height 28
type input "102"
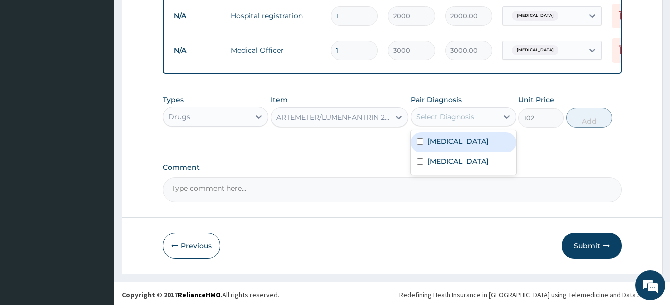
click at [465, 124] on div "Select Diagnosis" at bounding box center [454, 116] width 87 height 16
click at [439, 152] on div "Malaria" at bounding box center [464, 142] width 106 height 20
checkbox input "true"
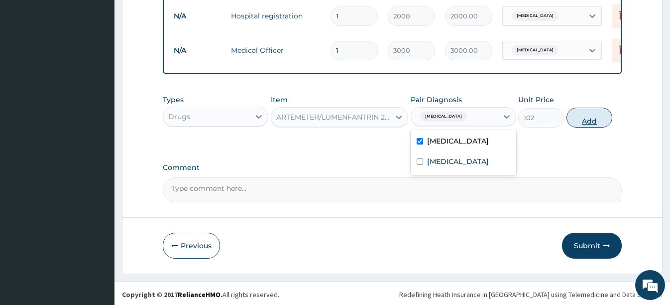
click at [586, 127] on button "Add" at bounding box center [589, 117] width 46 height 20
type input "0"
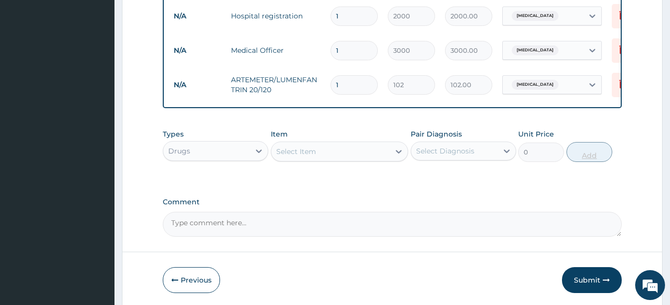
type input "12"
type input "1224.00"
type input "12"
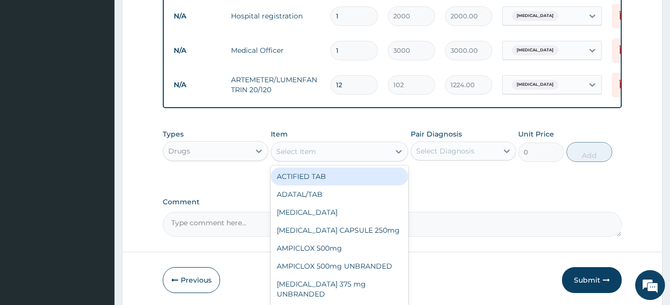
click at [328, 159] on div "Select Item" at bounding box center [330, 151] width 118 height 16
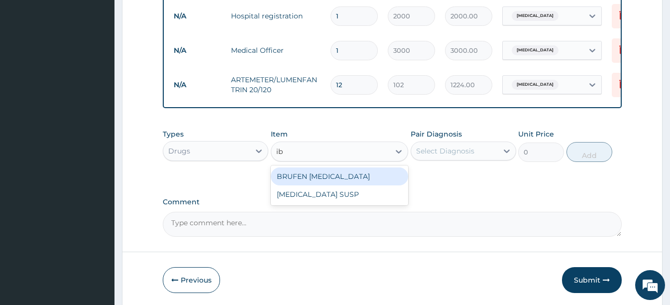
type input "ibu"
click at [324, 183] on div "BRUFEN IBUPROFEN" at bounding box center [339, 176] width 137 height 18
type input "75"
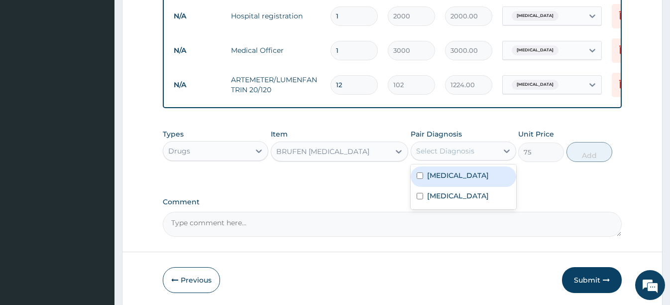
click at [427, 156] on div "Select Diagnosis" at bounding box center [445, 151] width 58 height 10
click at [449, 180] on label "Malaria" at bounding box center [458, 175] width 62 height 10
checkbox input "true"
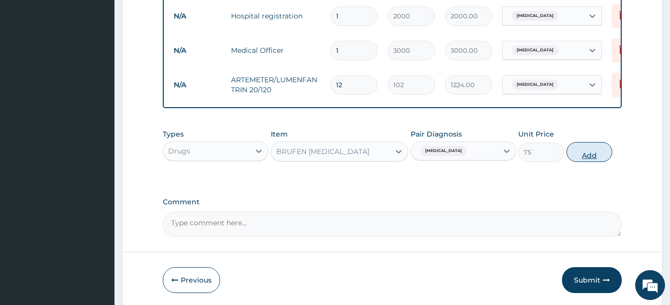
click at [576, 160] on button "Add" at bounding box center [589, 152] width 46 height 20
type input "0"
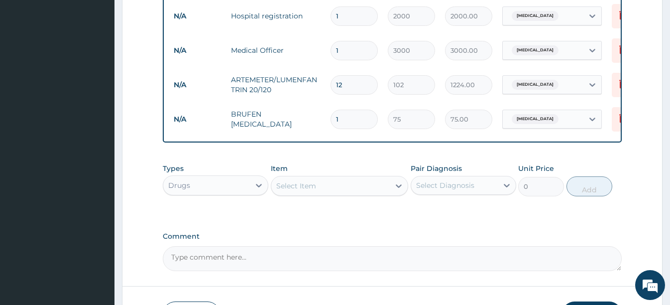
type input "0.00"
type input "6"
type input "450.00"
type input "0.00"
type input "1"
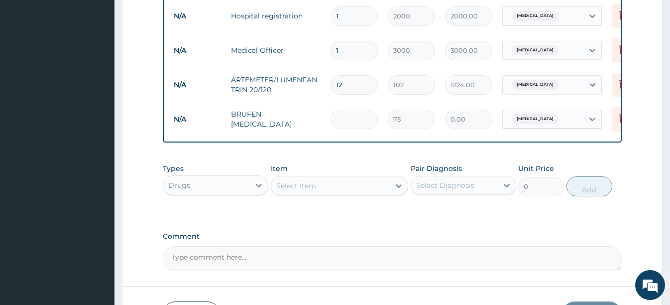
type input "75.00"
type input "10"
type input "750.00"
type input "10"
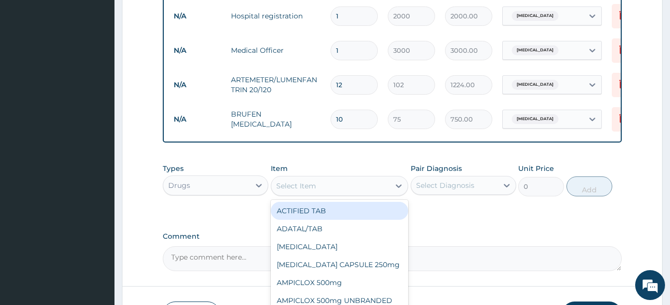
click at [307, 191] on div "Select Item" at bounding box center [296, 186] width 40 height 10
type input "amox"
click at [314, 218] on div "AMOXYL 250mg UNBRANDED" at bounding box center [339, 211] width 137 height 18
type input "27"
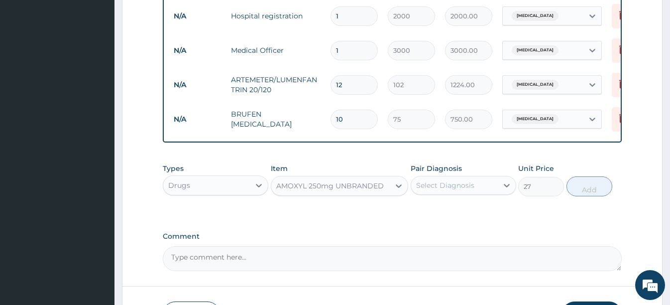
click at [436, 190] on div "Select Diagnosis" at bounding box center [445, 185] width 58 height 10
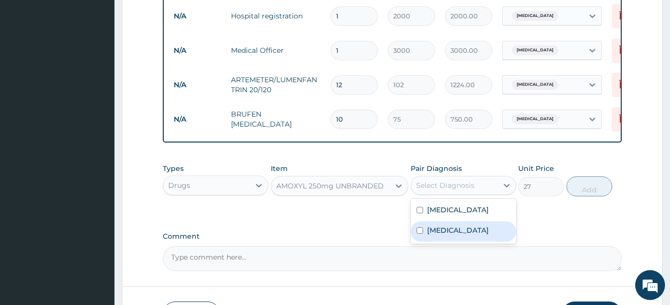
click at [440, 235] on label "Sepsis" at bounding box center [458, 230] width 62 height 10
checkbox input "true"
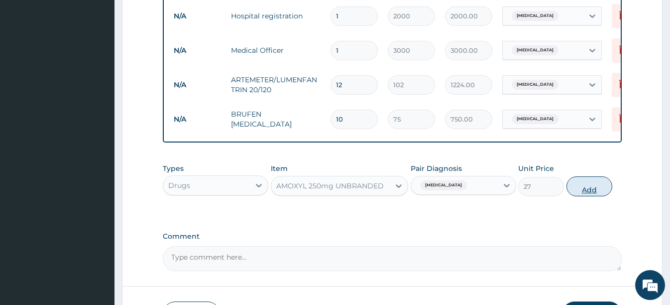
click at [590, 196] on button "Add" at bounding box center [589, 186] width 46 height 20
type input "0"
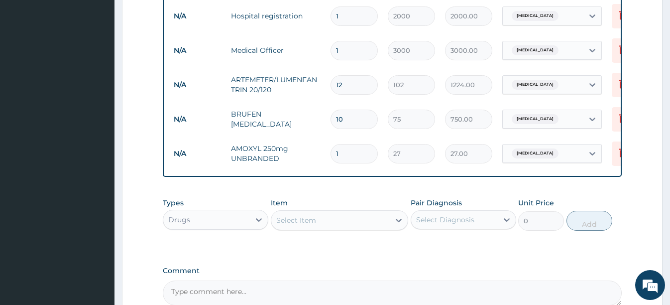
type input "15"
type input "405.00"
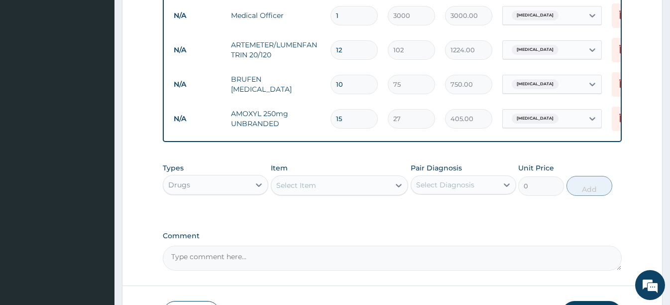
scroll to position [448, 0]
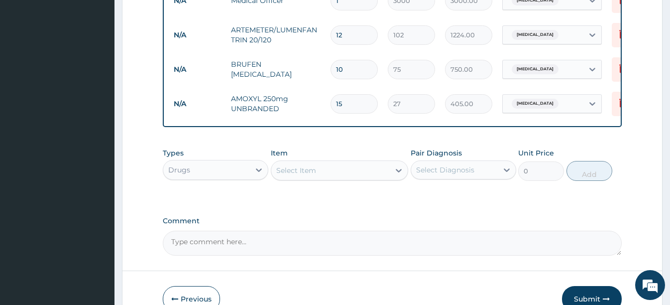
type input "15"
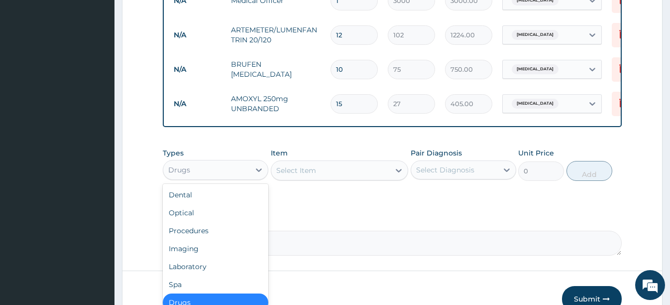
click at [239, 178] on div "Drugs" at bounding box center [206, 170] width 87 height 16
click at [203, 270] on div "Laboratory" at bounding box center [216, 266] width 106 height 18
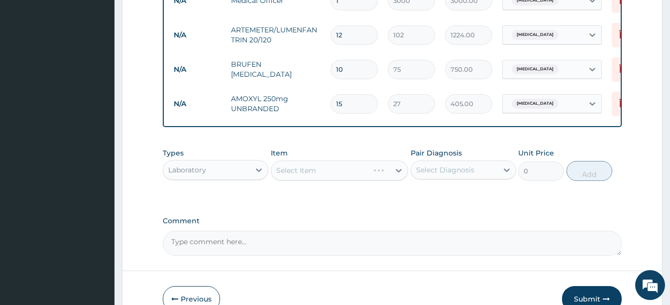
click at [297, 176] on div "Select Item" at bounding box center [339, 170] width 137 height 20
click at [329, 179] on div "Select Item" at bounding box center [339, 170] width 137 height 20
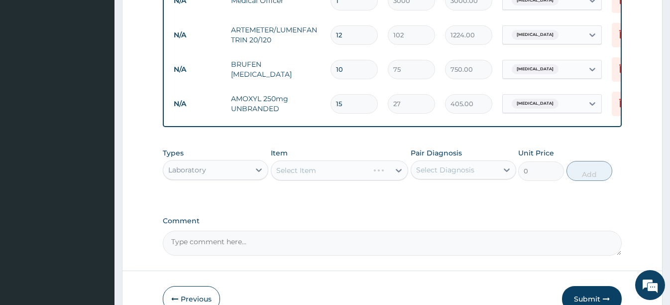
click at [328, 178] on div "Select Item" at bounding box center [339, 170] width 137 height 20
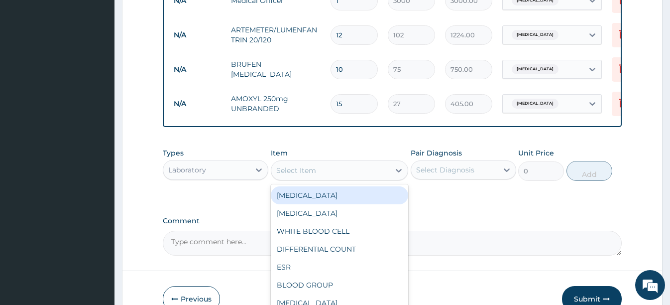
click at [328, 178] on div "Select Item" at bounding box center [330, 170] width 118 height 16
click at [318, 202] on div "FULL BLOOD COUNT" at bounding box center [339, 195] width 137 height 18
type input "4000"
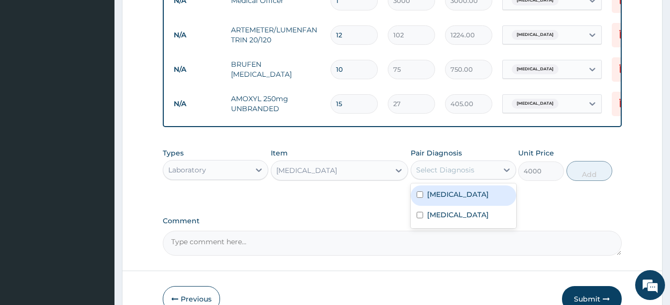
click at [441, 178] on div "Select Diagnosis" at bounding box center [454, 170] width 87 height 16
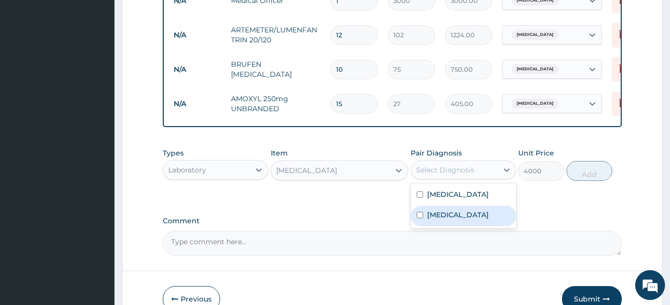
click at [435, 219] on label "Sepsis" at bounding box center [458, 215] width 62 height 10
checkbox input "true"
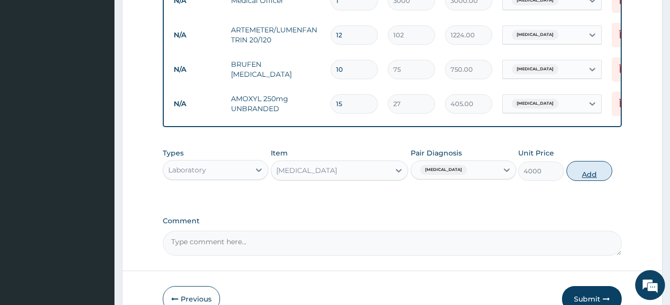
click at [581, 180] on button "Add" at bounding box center [589, 171] width 46 height 20
type input "0"
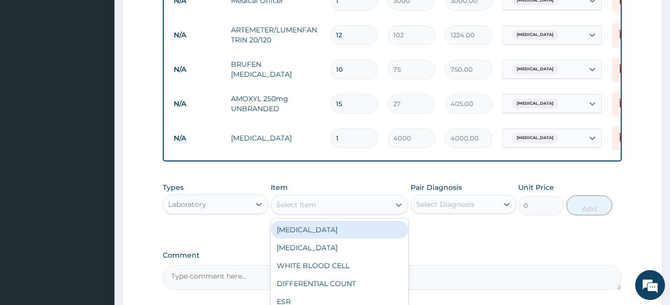
click at [352, 211] on div "Select Item" at bounding box center [330, 205] width 118 height 16
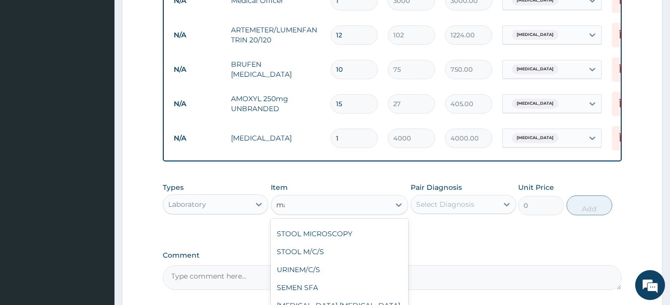
scroll to position [0, 0]
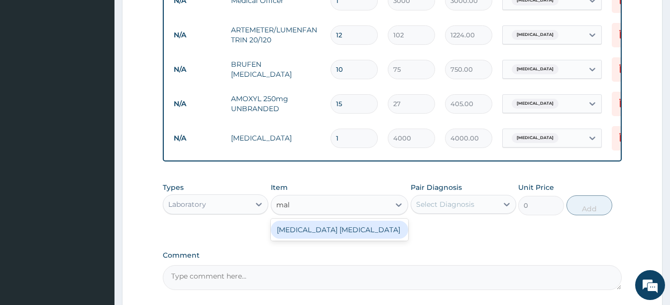
type input "mala"
click at [314, 238] on div "MALARIA PARASITE" at bounding box center [339, 229] width 137 height 18
type input "1650"
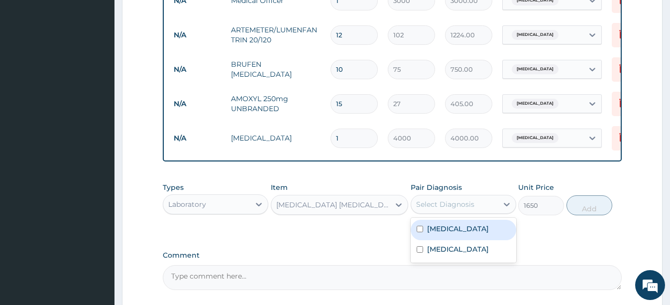
click at [459, 209] on div "Select Diagnosis" at bounding box center [445, 204] width 58 height 10
click at [443, 240] on div "Malaria" at bounding box center [464, 229] width 106 height 20
checkbox input "true"
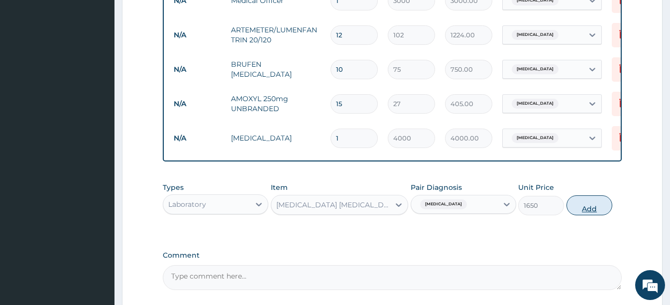
click at [584, 215] on button "Add" at bounding box center [589, 205] width 46 height 20
type input "0"
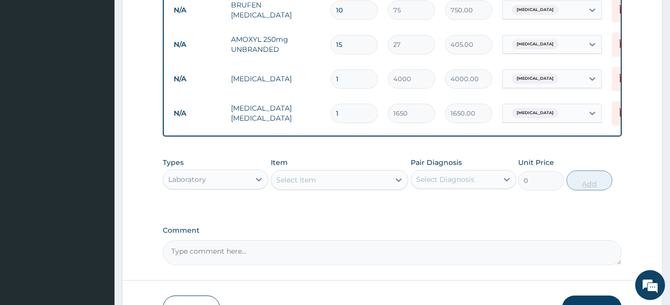
scroll to position [579, 0]
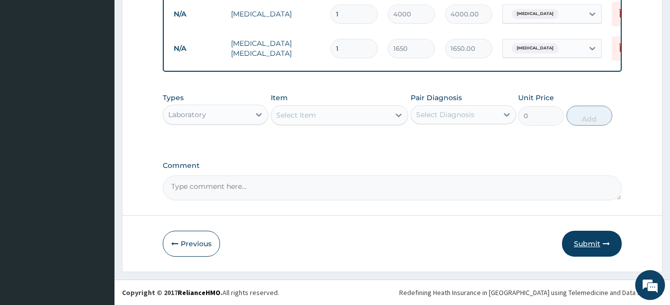
click at [584, 239] on button "Submit" at bounding box center [592, 243] width 60 height 26
